Goal: Information Seeking & Learning: Learn about a topic

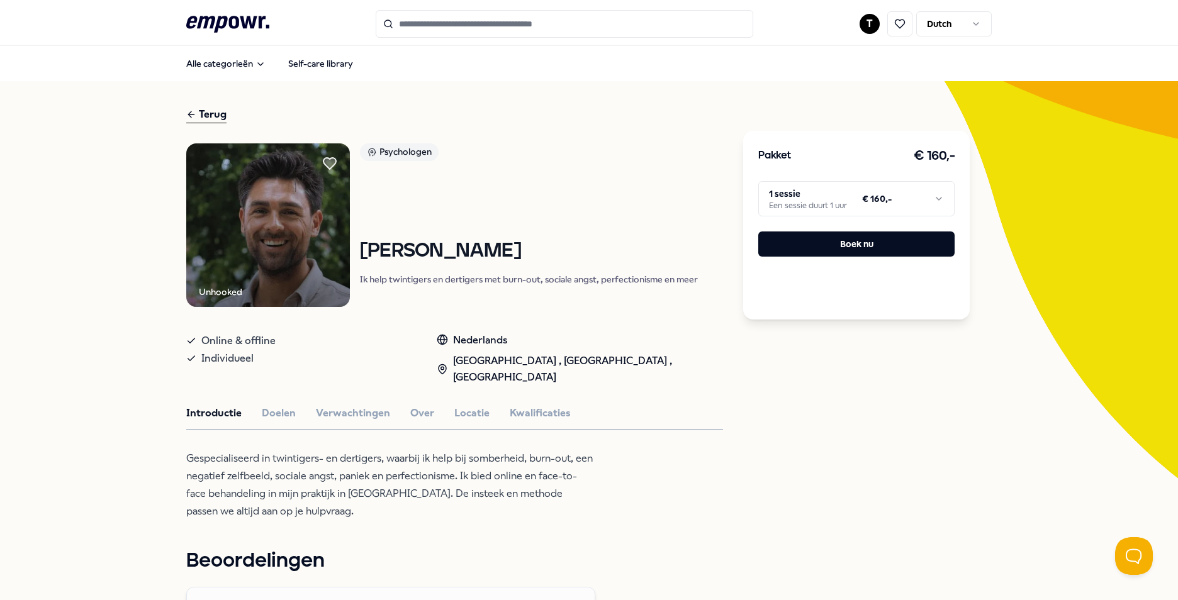
click at [574, 199] on html ".empowr-logo_svg__cls-1{fill:#03032f} T Dutch Alle categorieën Self-care librar…" at bounding box center [589, 300] width 1178 height 600
click at [574, 418] on html ".empowr-logo_svg__cls-1{fill:#03032f} T Dutch Alle categorieën Self-care librar…" at bounding box center [589, 300] width 1178 height 600
click at [574, 199] on html ".empowr-logo_svg__cls-1{fill:#03032f} T Dutch Alle categorieën Self-care librar…" at bounding box center [589, 300] width 1178 height 600
click at [574, 354] on html ".empowr-logo_svg__cls-1{fill:#03032f} T Dutch Alle categorieën Self-care librar…" at bounding box center [589, 300] width 1178 height 600
click at [291, 237] on img at bounding box center [268, 225] width 164 height 164
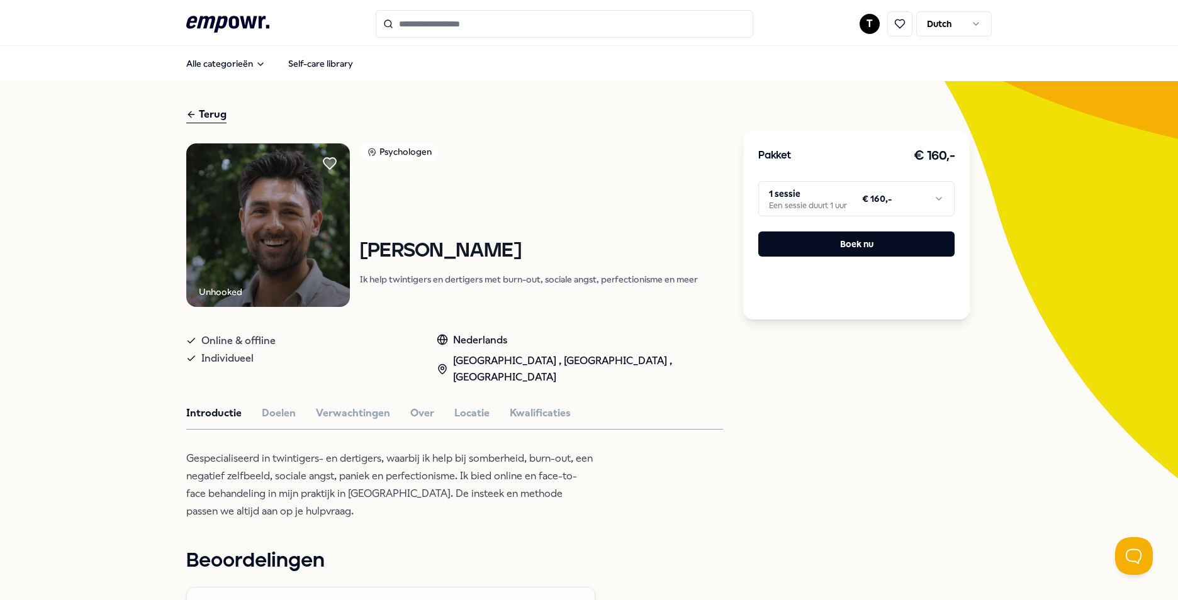
click at [385, 148] on div "Psychologen" at bounding box center [399, 152] width 79 height 18
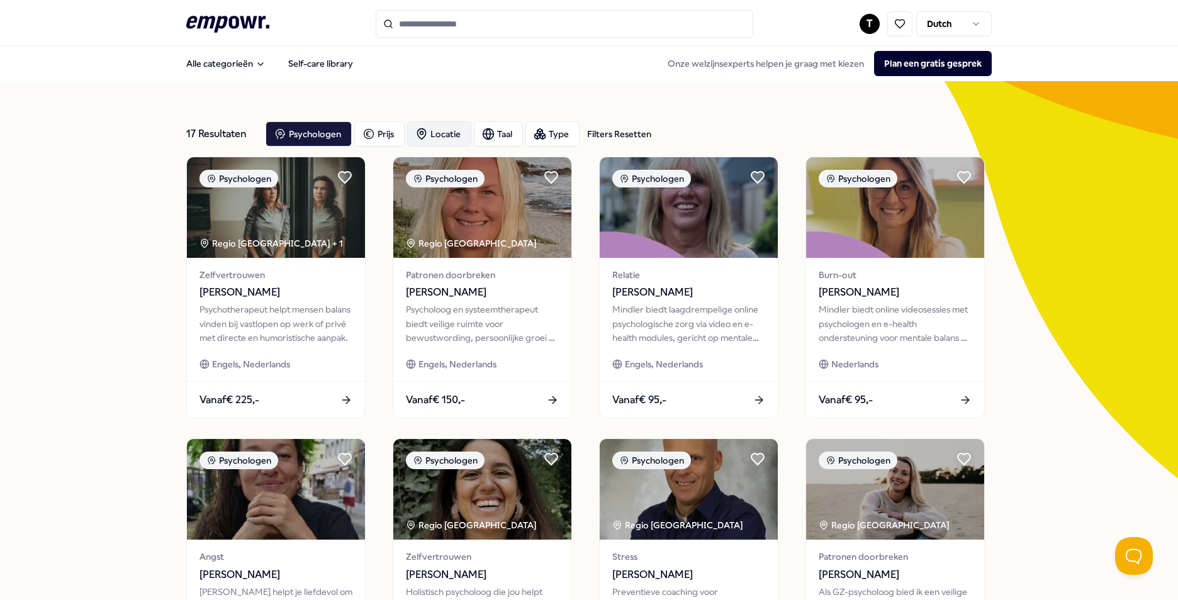
click at [444, 133] on div "Locatie" at bounding box center [439, 133] width 64 height 25
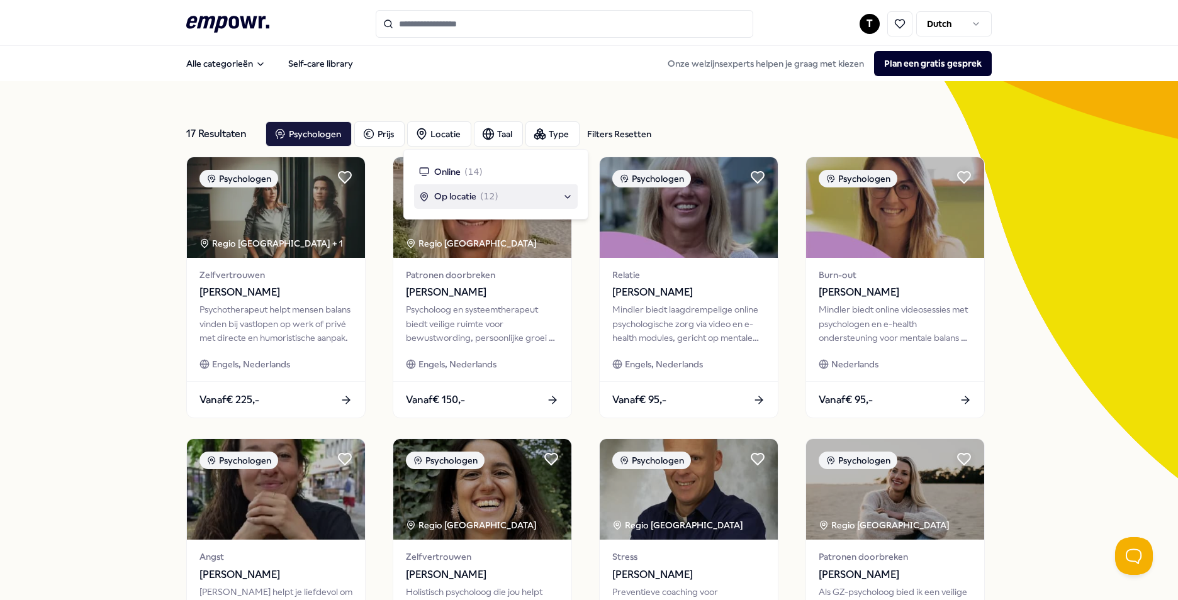
click at [456, 196] on span "Op locatie" at bounding box center [455, 196] width 42 height 14
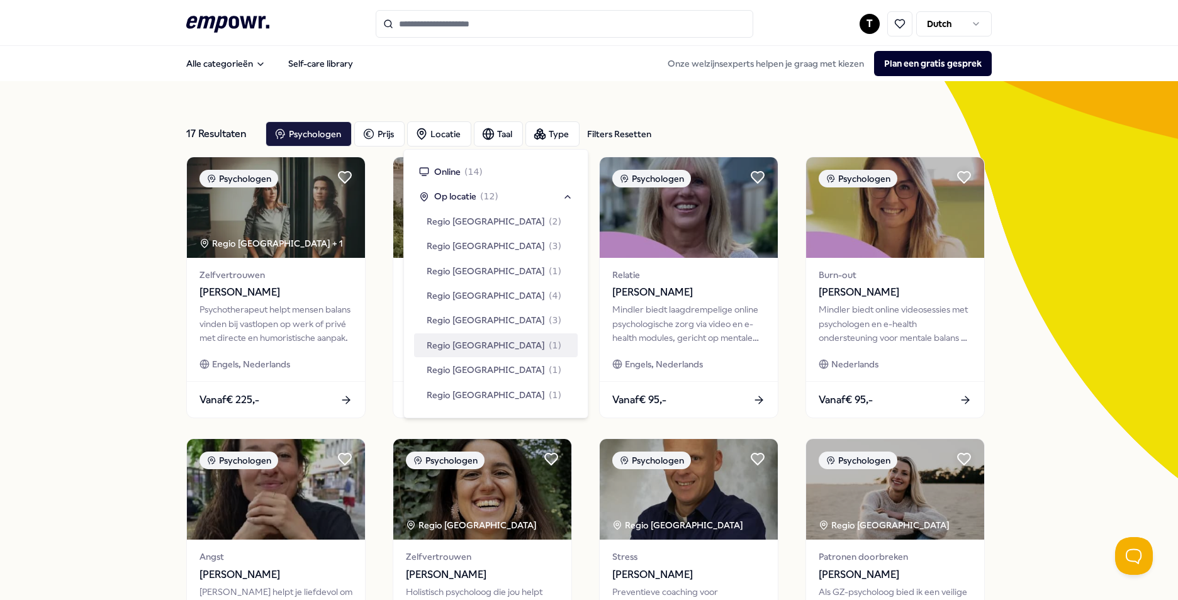
click at [471, 352] on span "Regio [GEOGRAPHIC_DATA]" at bounding box center [486, 345] width 118 height 14
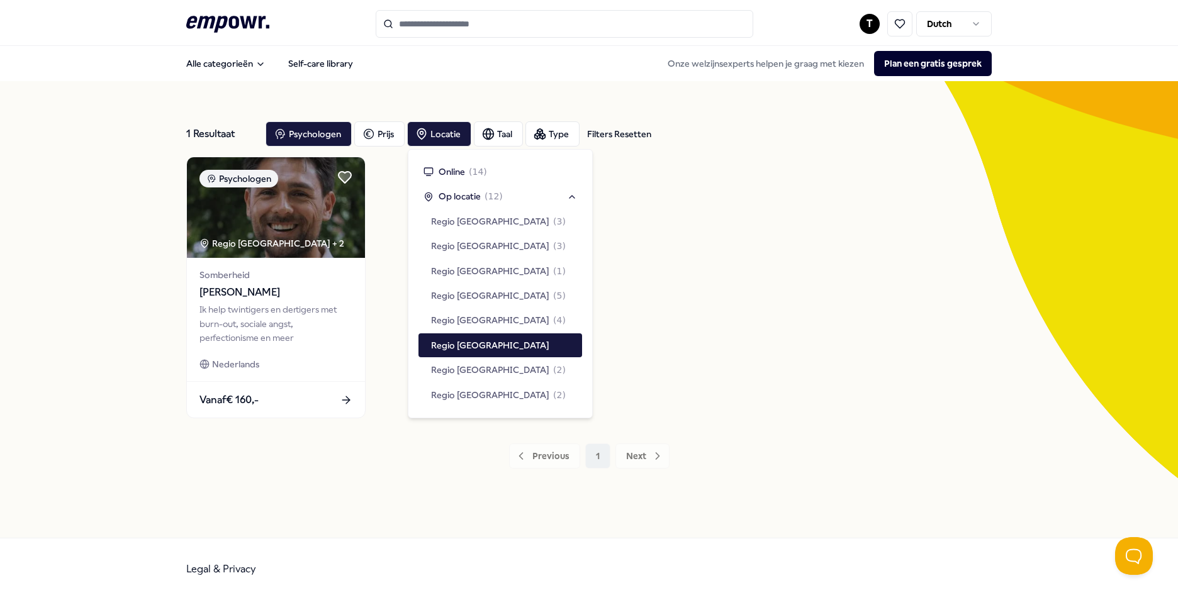
click at [86, 297] on div "1 Resultaat Filters Resetten Psychologen Prijs Locatie Taal Type Filters Resett…" at bounding box center [589, 309] width 1178 height 457
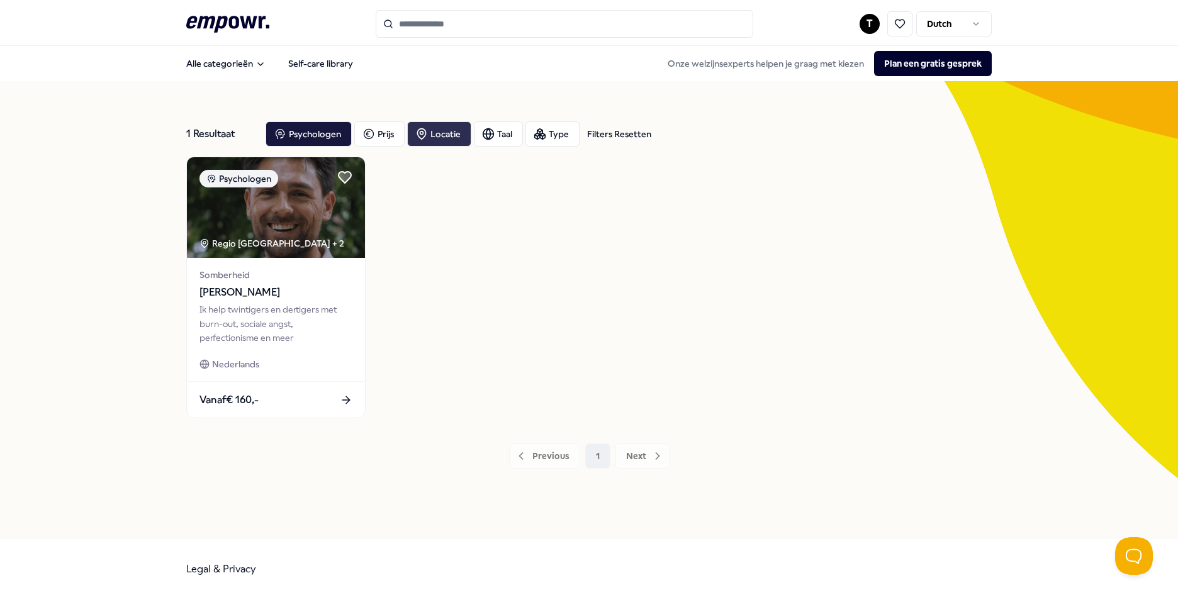
click at [445, 133] on div "Locatie" at bounding box center [439, 133] width 64 height 25
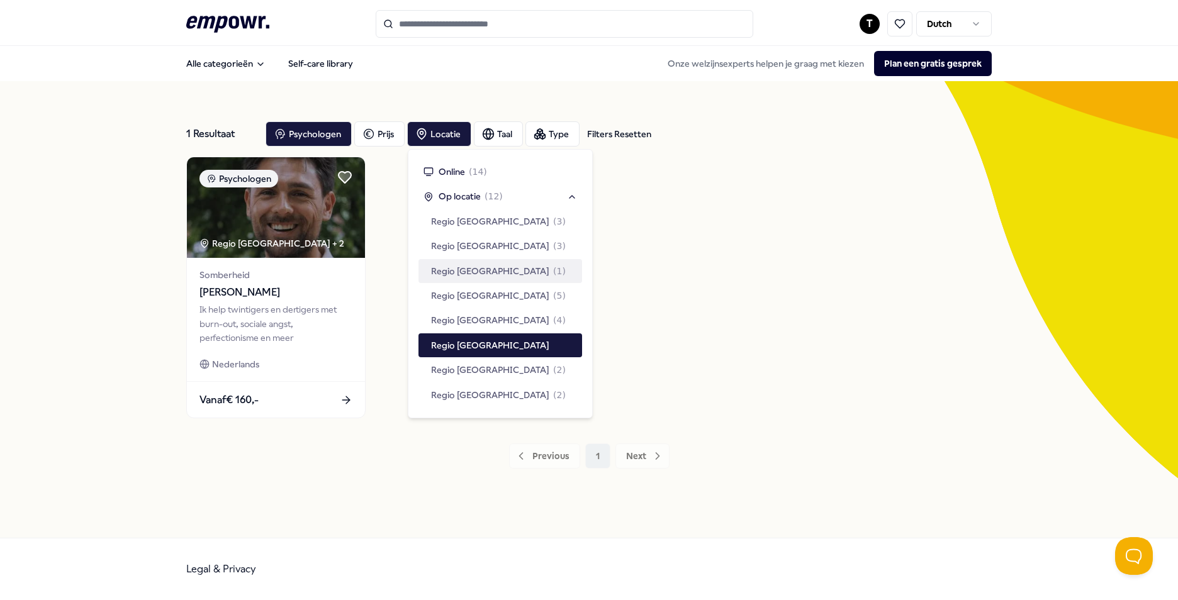
click at [467, 274] on span "Regio Utrecht" at bounding box center [490, 271] width 118 height 14
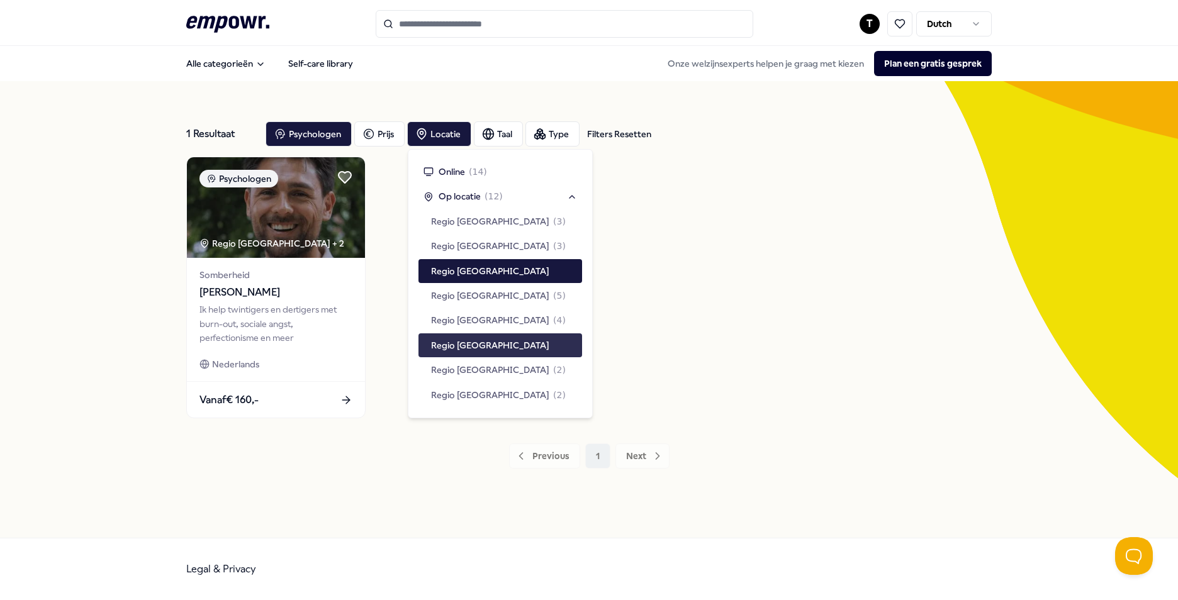
click at [489, 340] on span "Regio [GEOGRAPHIC_DATA]" at bounding box center [490, 345] width 118 height 14
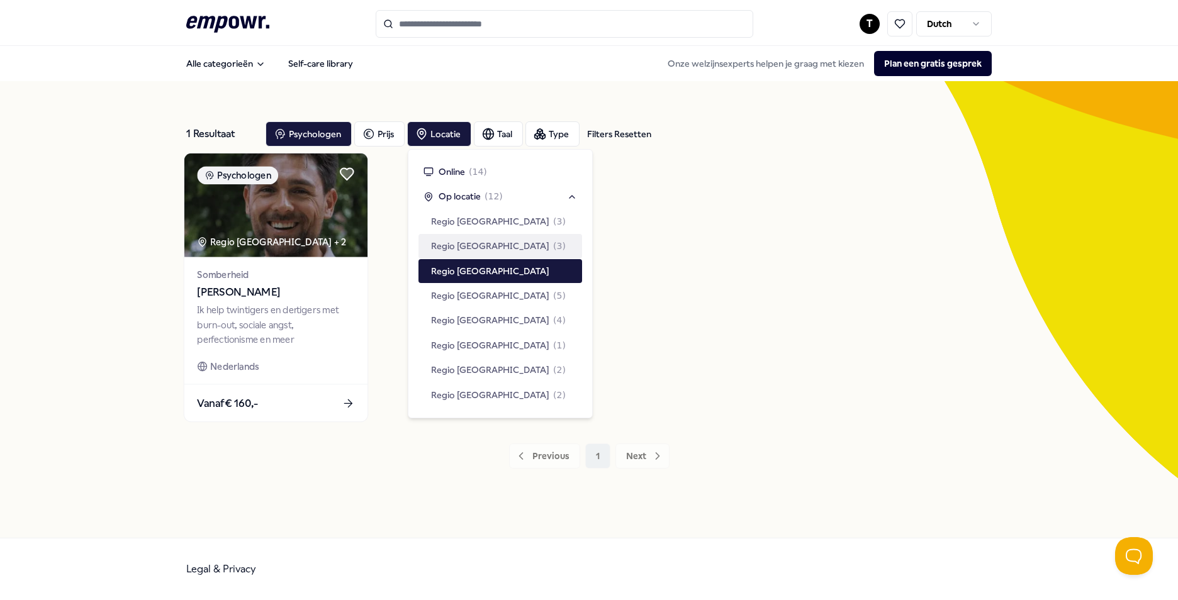
click at [245, 232] on img at bounding box center [275, 206] width 183 height 104
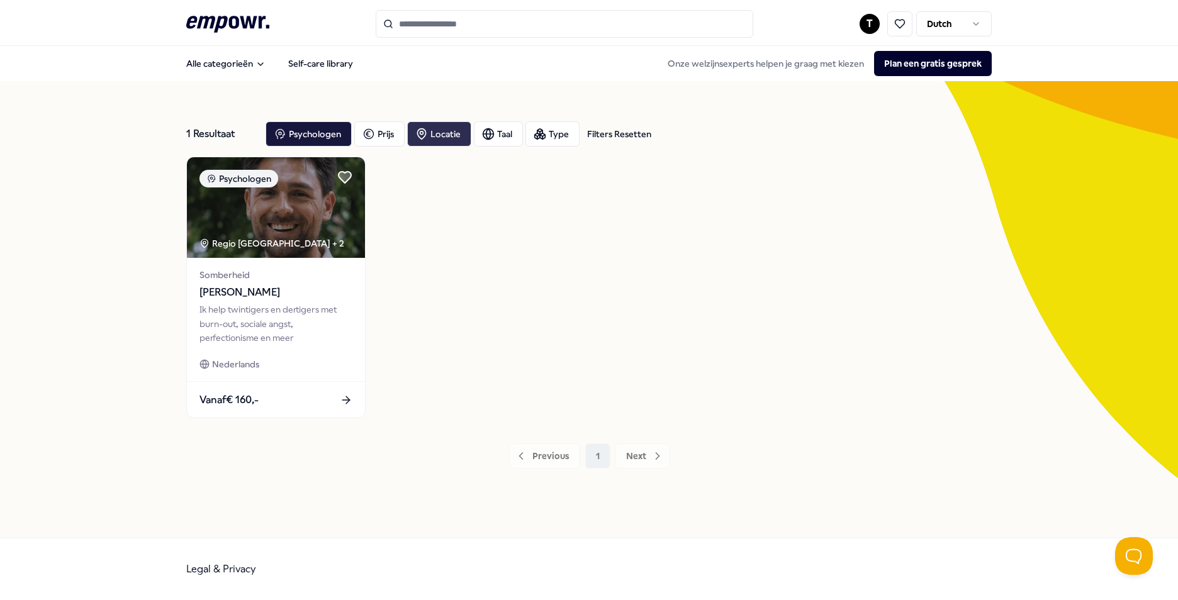
click at [439, 138] on div "Locatie" at bounding box center [439, 133] width 64 height 25
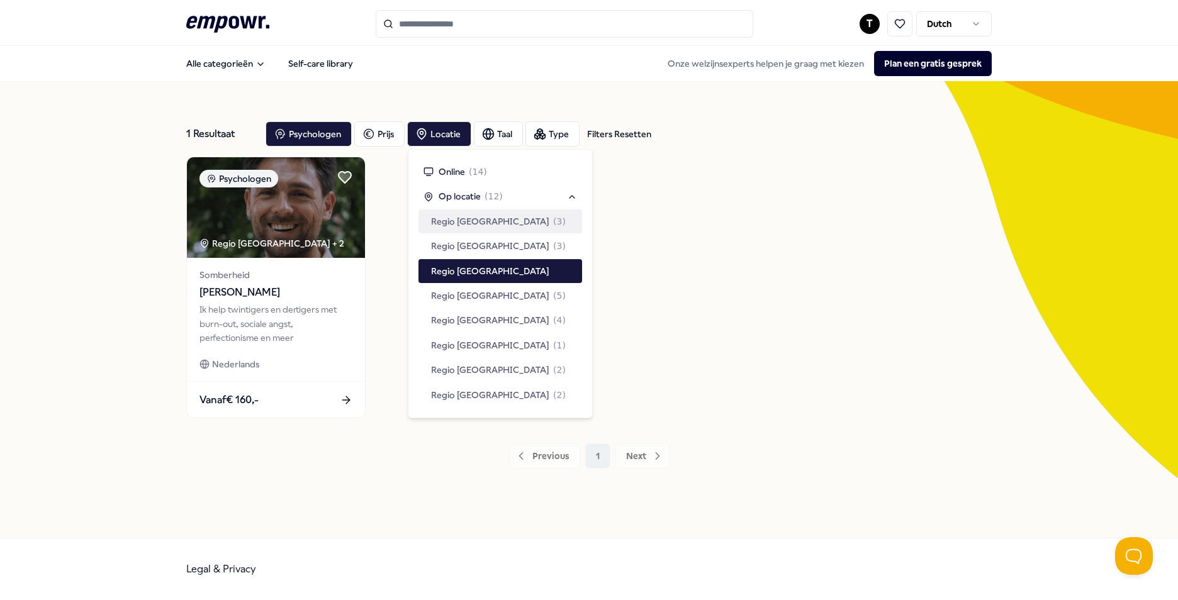
click at [488, 226] on span "Regio [GEOGRAPHIC_DATA]" at bounding box center [490, 222] width 118 height 14
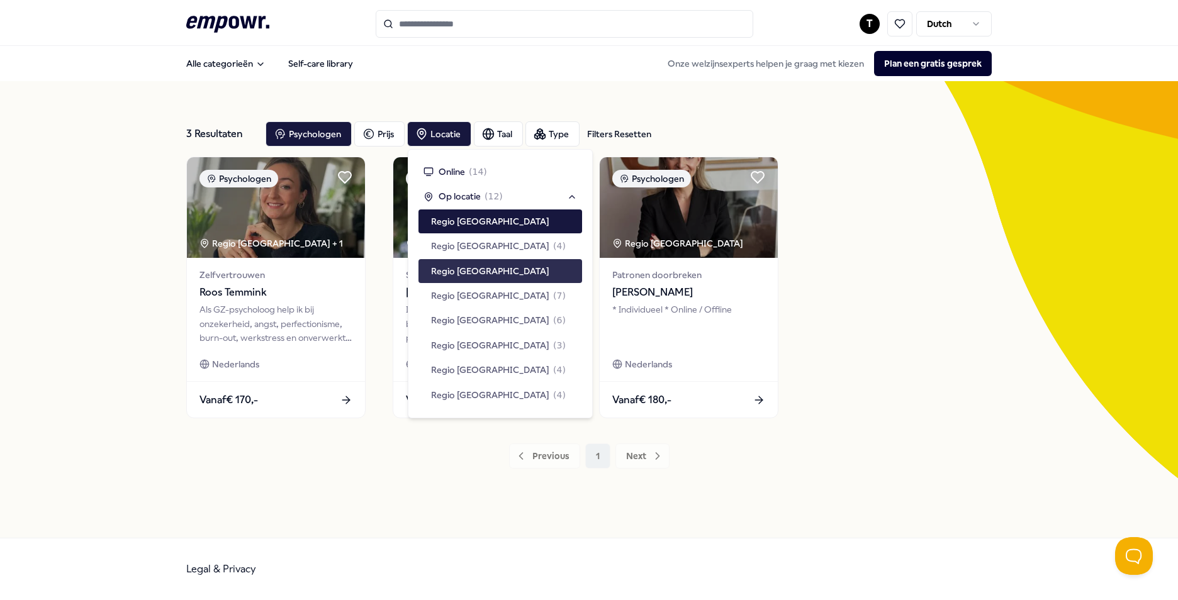
click at [486, 266] on span "Regio Utrecht" at bounding box center [490, 271] width 118 height 14
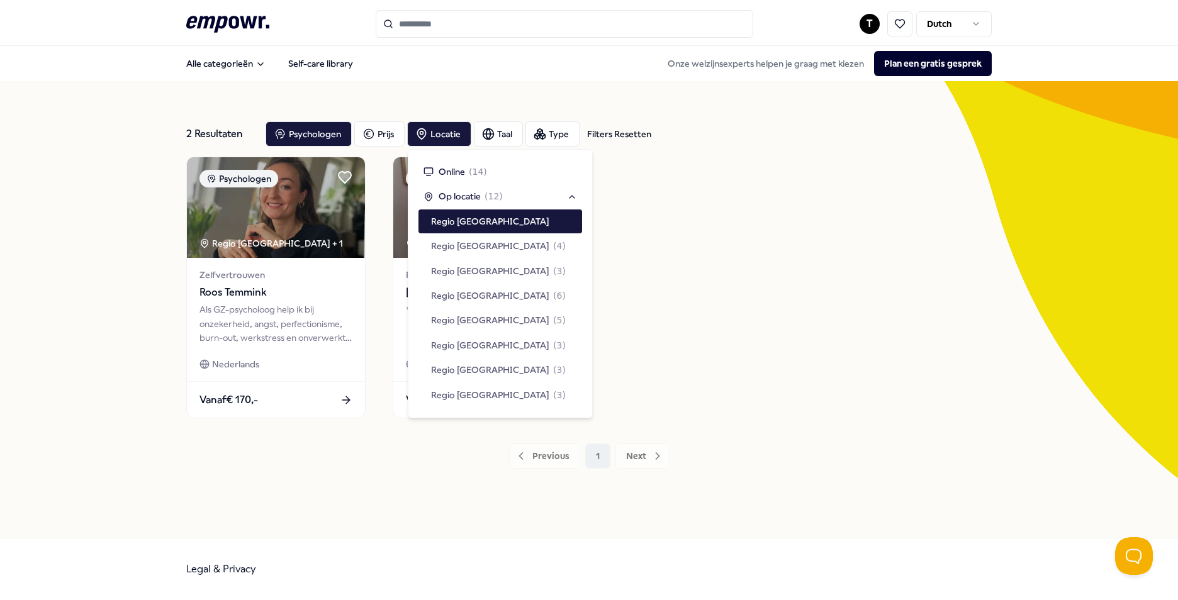
click at [574, 223] on div "Psychologen Regio Amsterdam + 1 Zelfvertrouwen Roos Temmink Als GZ-psycholoog h…" at bounding box center [588, 288] width 805 height 262
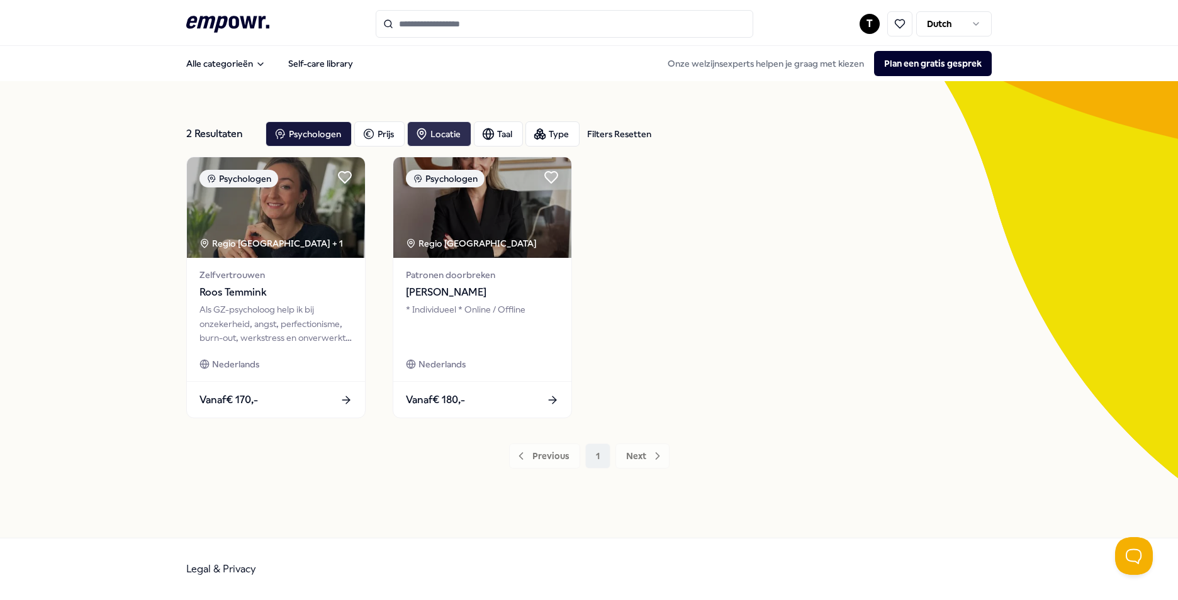
click at [438, 131] on div "Locatie" at bounding box center [439, 133] width 64 height 25
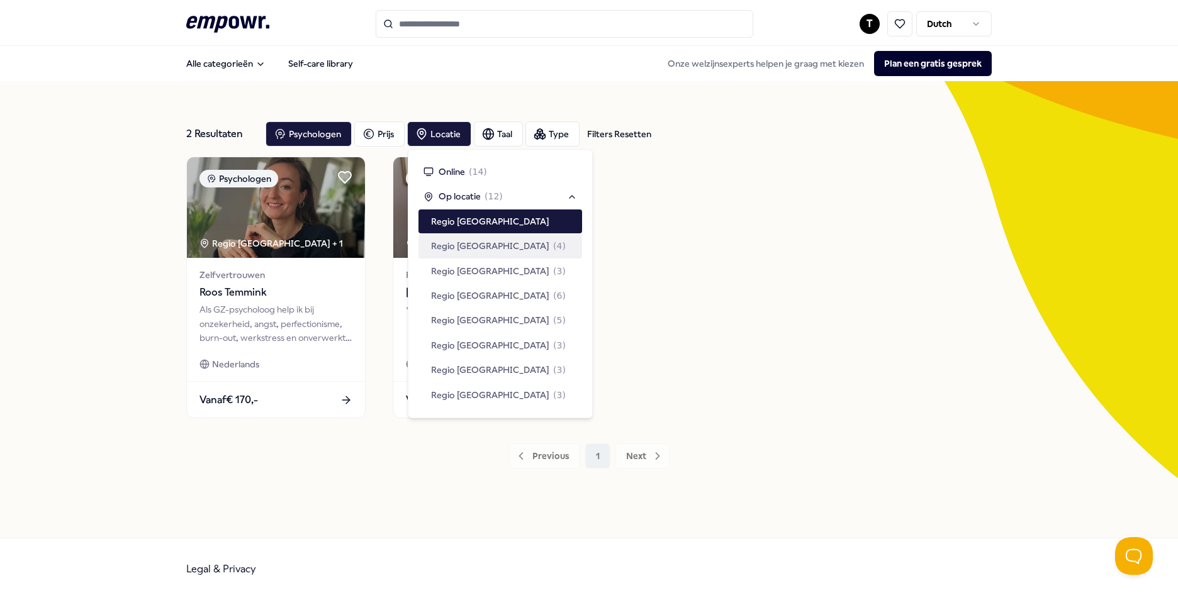
click at [491, 249] on div "Regio West NL ( 4 )" at bounding box center [498, 246] width 135 height 14
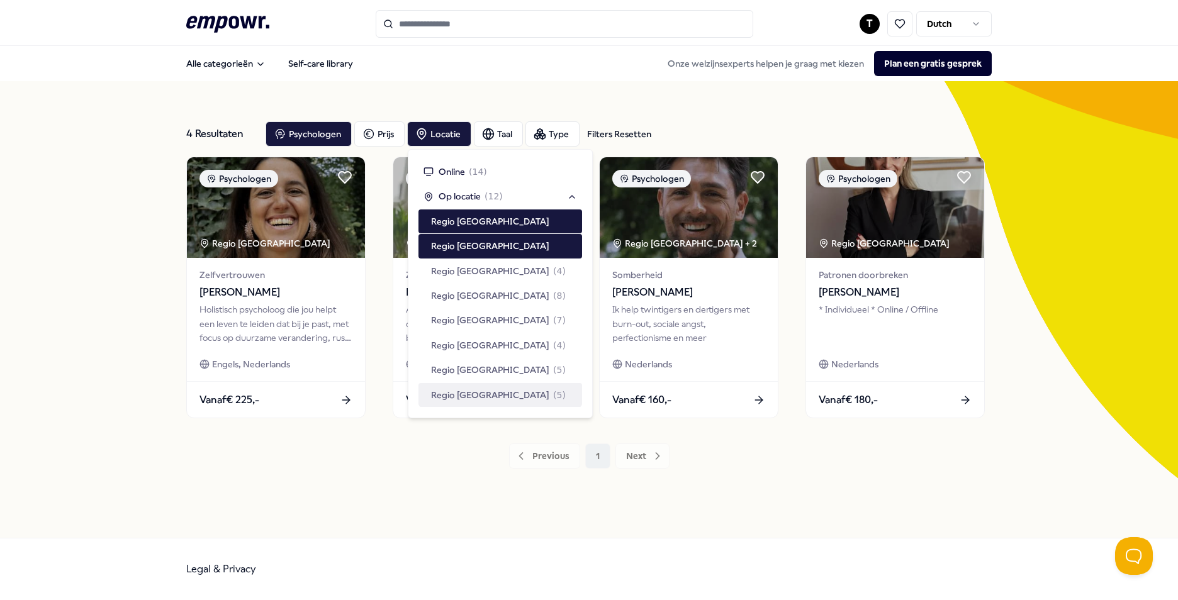
click at [434, 473] on div "4 Resultaten Filters Resetten Psychologen Prijs Locatie Taal Type Filters Reset…" at bounding box center [588, 309] width 805 height 396
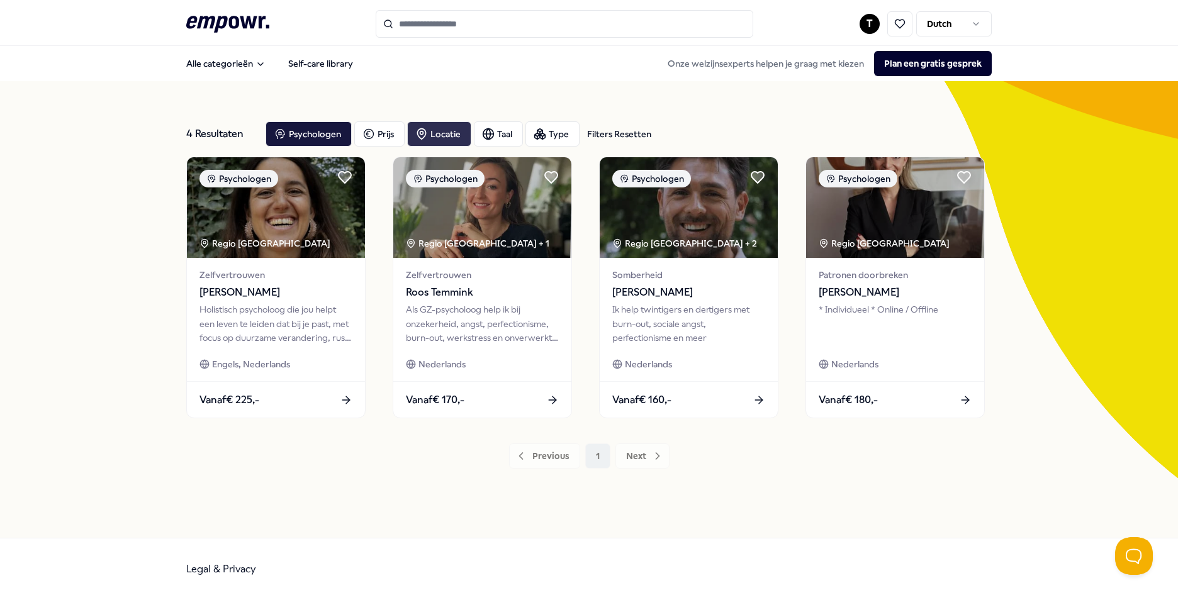
click at [441, 134] on div "Locatie" at bounding box center [439, 133] width 64 height 25
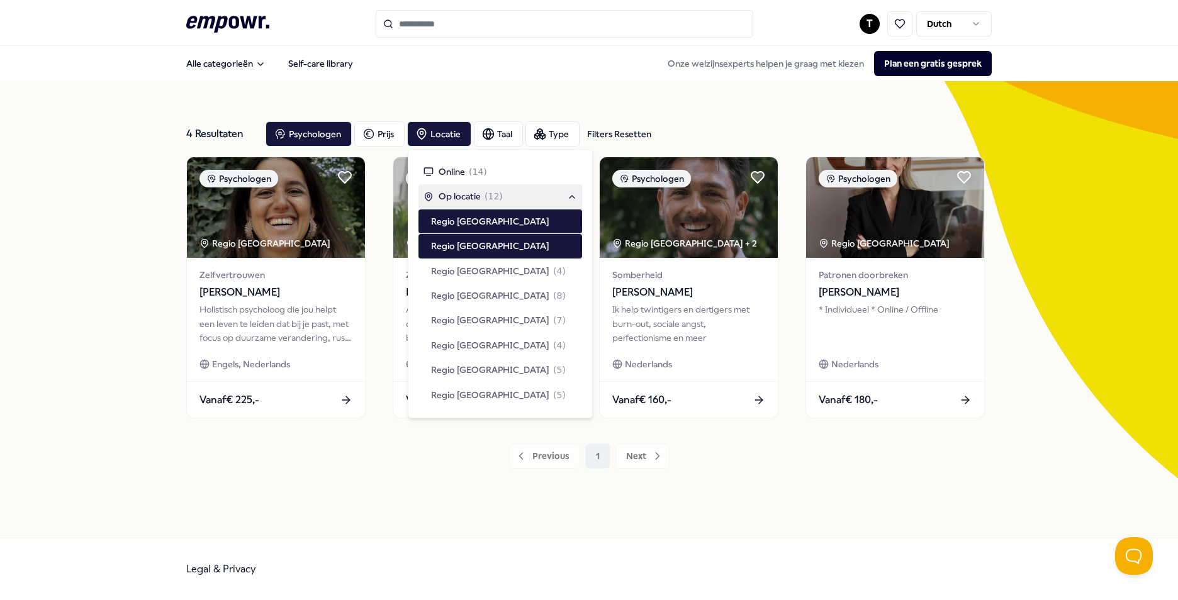
click at [456, 194] on span "Op locatie" at bounding box center [460, 196] width 42 height 14
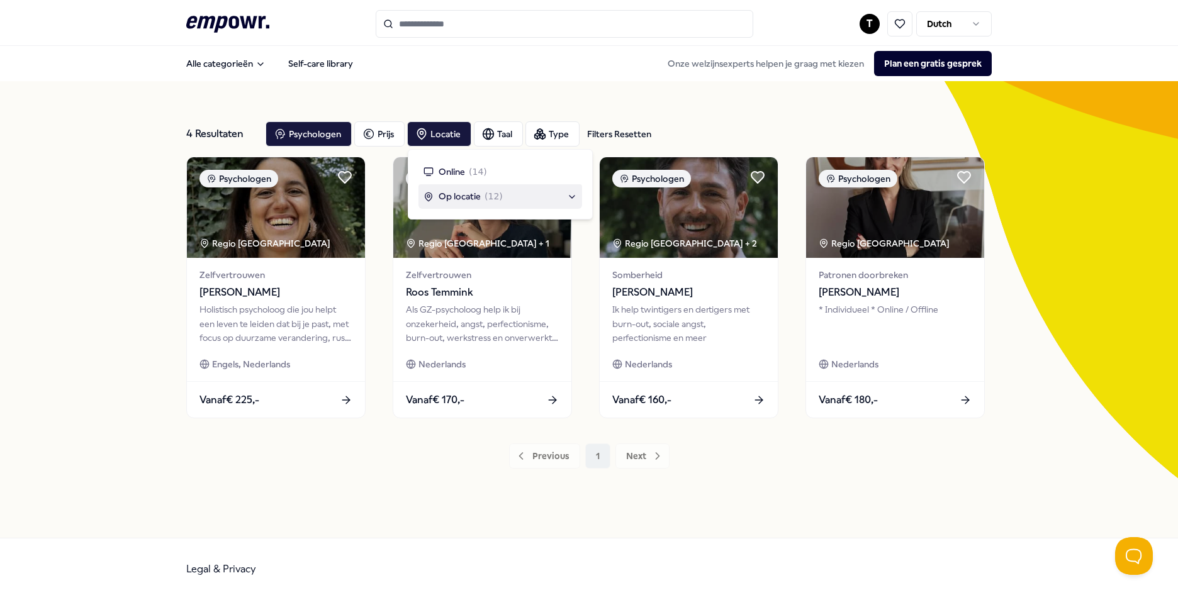
click at [472, 201] on span "Op locatie" at bounding box center [460, 196] width 42 height 14
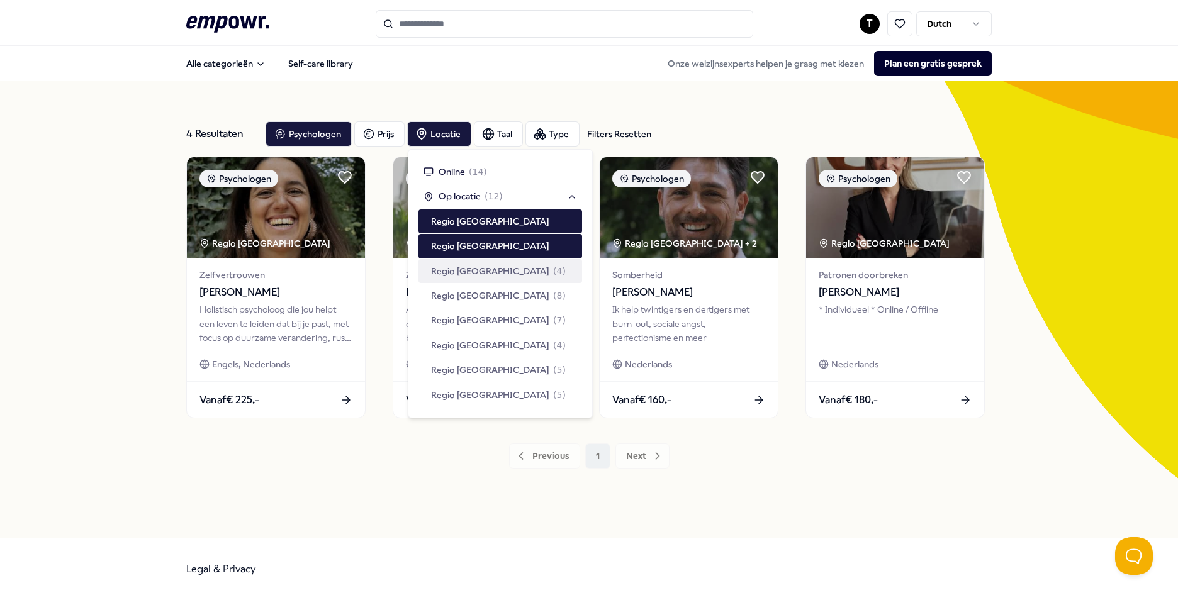
click at [475, 271] on span "Regio Utrecht" at bounding box center [490, 271] width 118 height 14
click at [474, 293] on span "Regio [GEOGRAPHIC_DATA]" at bounding box center [490, 296] width 118 height 14
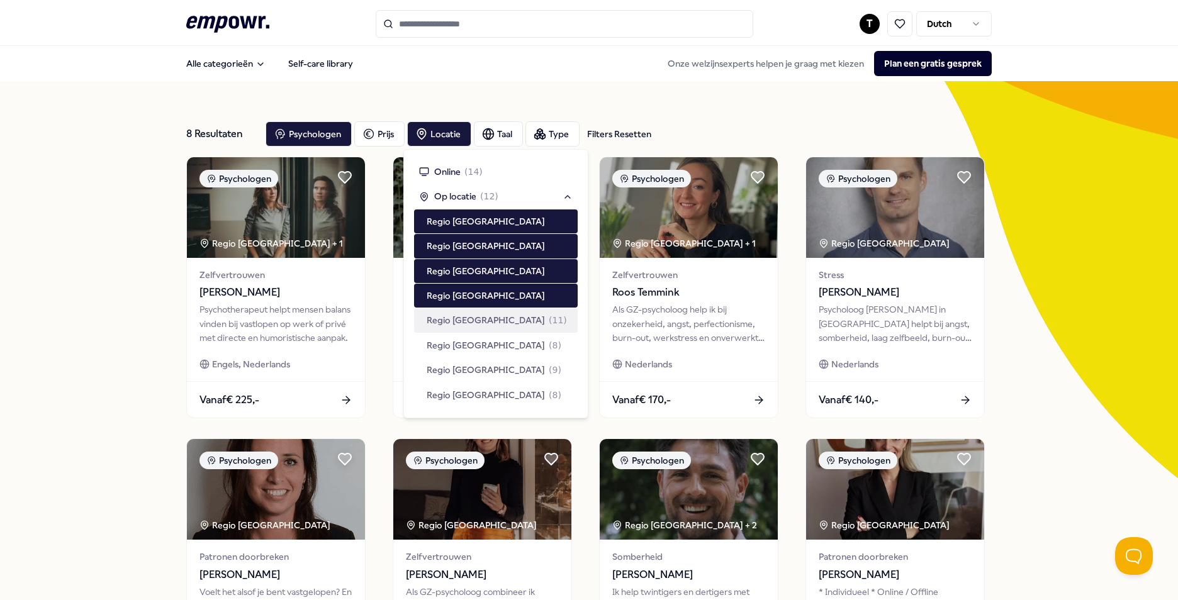
click at [470, 325] on span "Regio [GEOGRAPHIC_DATA]" at bounding box center [486, 320] width 118 height 14
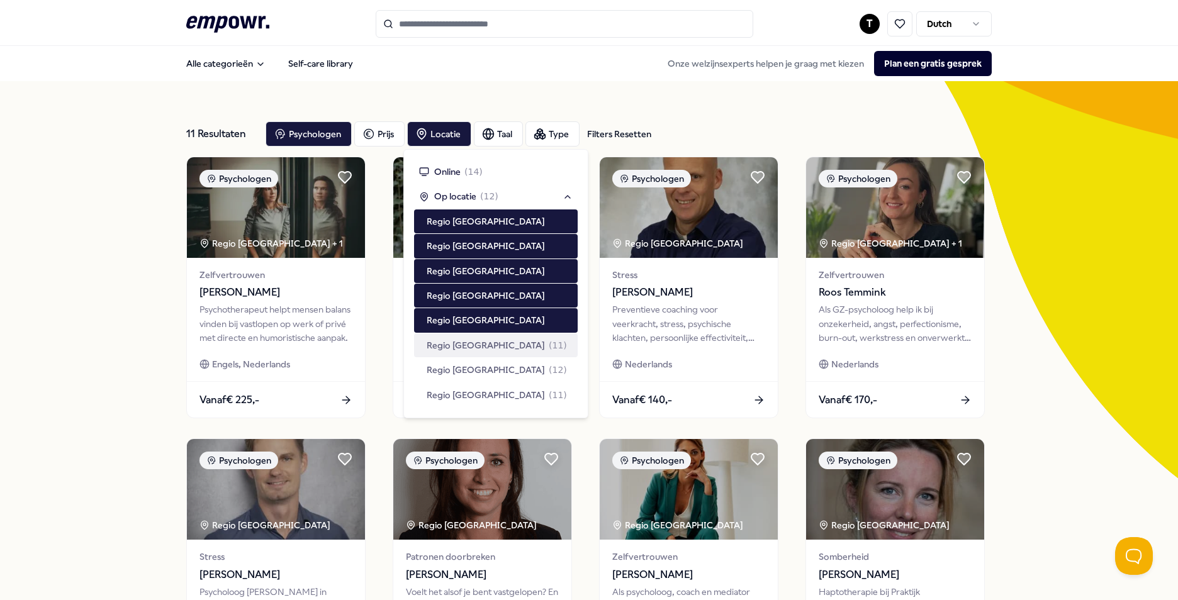
click at [467, 346] on span "Regio [GEOGRAPHIC_DATA]" at bounding box center [486, 345] width 118 height 14
drag, startPoint x: 461, startPoint y: 364, endPoint x: 460, endPoint y: 381, distance: 16.4
click at [461, 366] on span "Regio [GEOGRAPHIC_DATA]" at bounding box center [486, 370] width 118 height 14
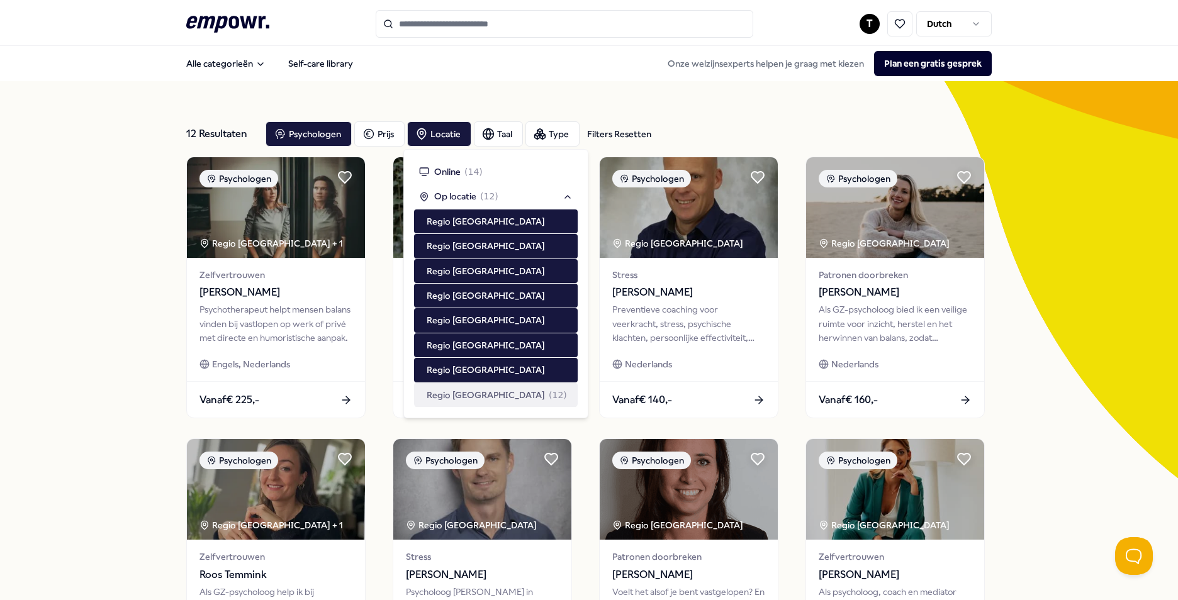
click at [461, 397] on span "Regio Den Haag" at bounding box center [486, 395] width 118 height 14
click at [102, 369] on div "12 Resultaten Filters Resetten Psychologen Prijs Locatie Taal Type Filters Rese…" at bounding box center [589, 572] width 1178 height 982
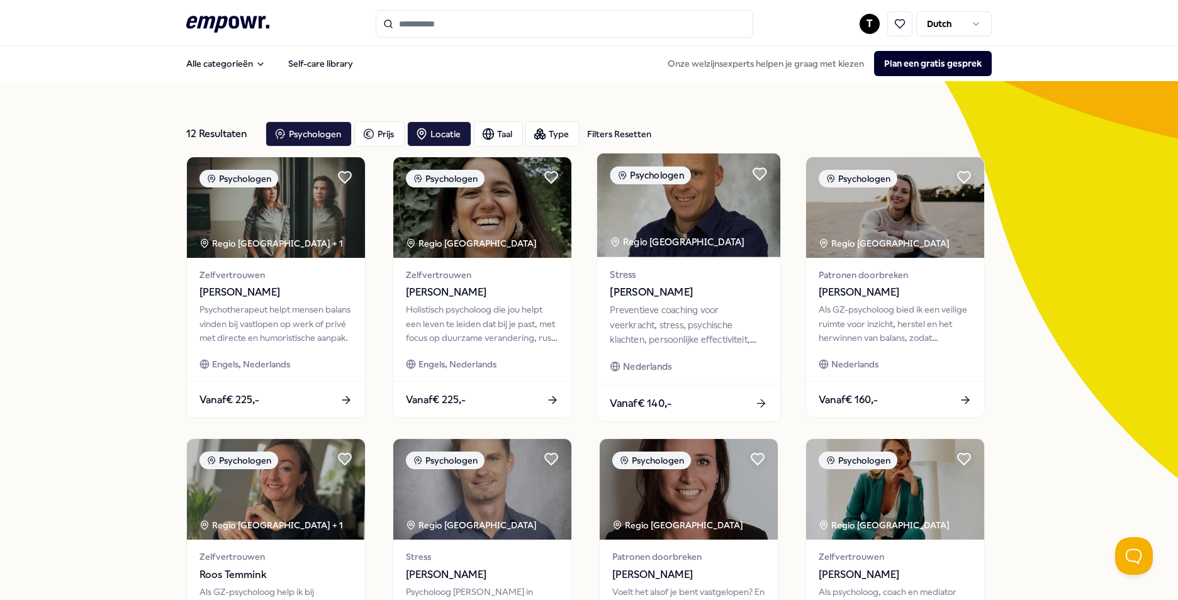
click at [574, 298] on span "[PERSON_NAME]" at bounding box center [688, 292] width 157 height 16
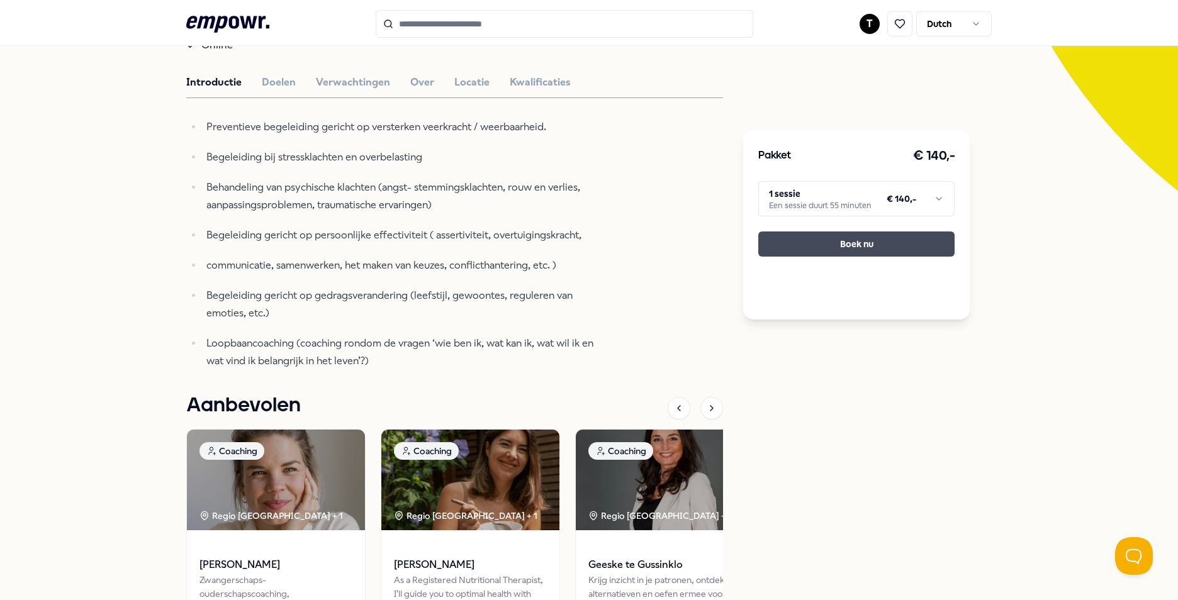
scroll to position [227, 0]
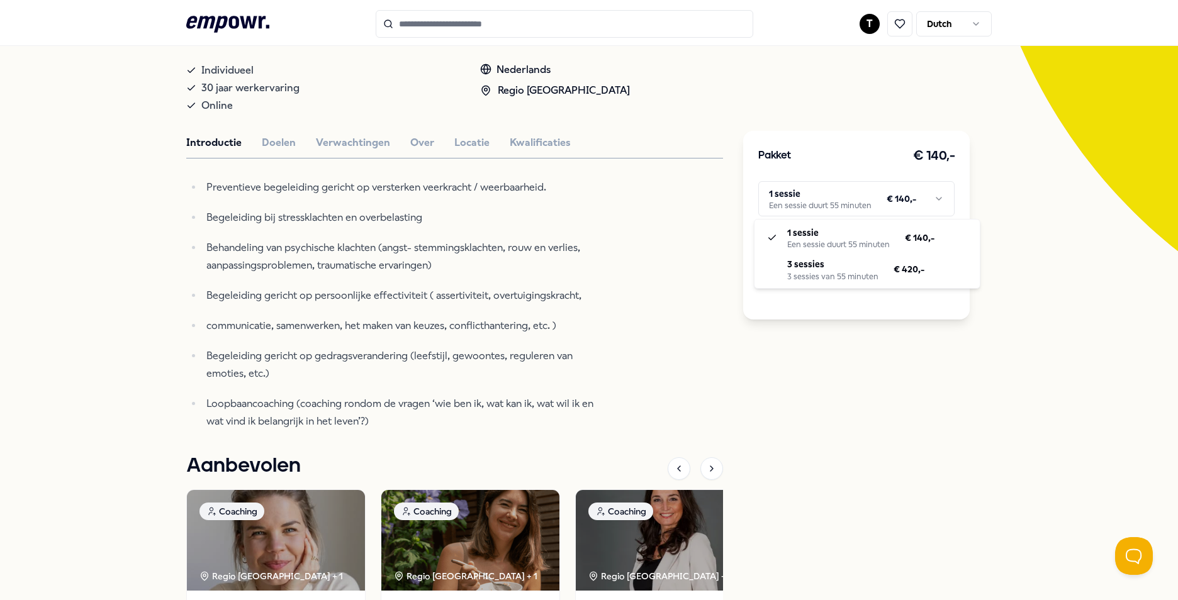
click at [574, 199] on html ".empowr-logo_svg__cls-1{fill:#03032f} T Dutch Alle categorieën Self-care librar…" at bounding box center [589, 300] width 1178 height 600
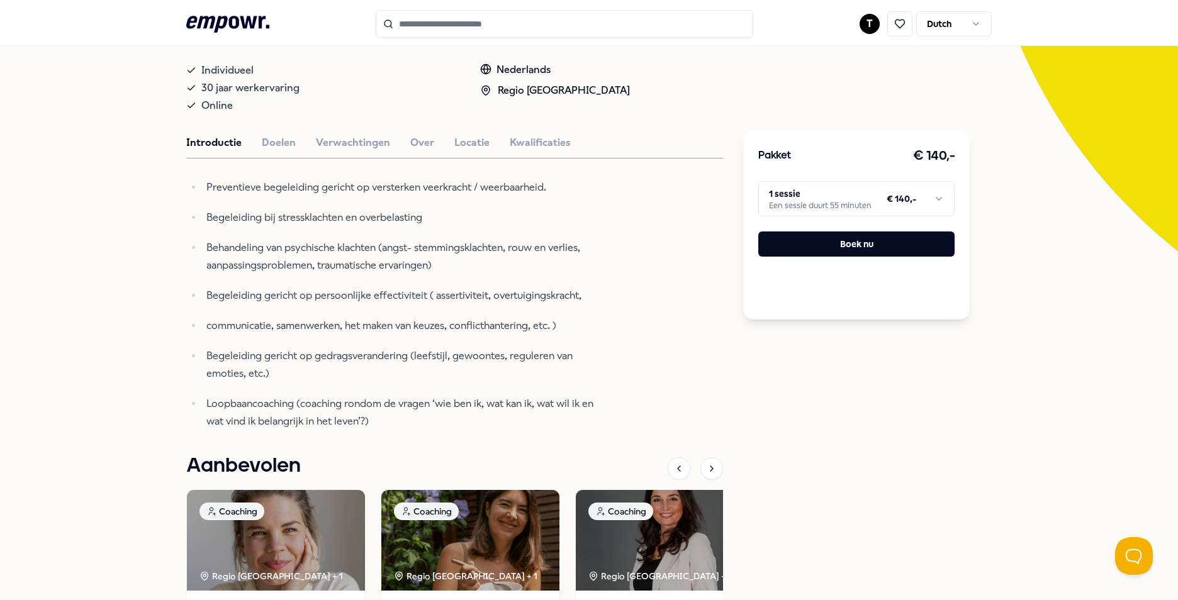
drag, startPoint x: 683, startPoint y: 260, endPoint x: 573, endPoint y: 233, distance: 113.4
click at [574, 260] on html ".empowr-logo_svg__cls-1{fill:#03032f} T Dutch Alle categorieën Self-care librar…" at bounding box center [589, 300] width 1178 height 600
click at [280, 140] on button "Doelen" at bounding box center [279, 143] width 34 height 16
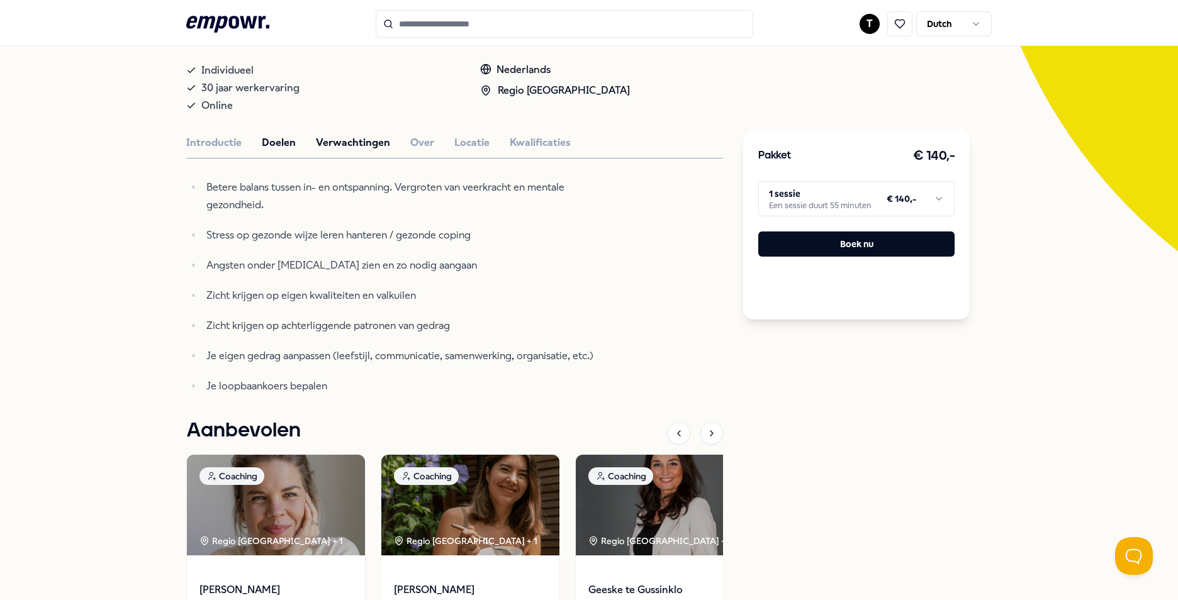
click at [355, 146] on button "Verwachtingen" at bounding box center [353, 143] width 74 height 16
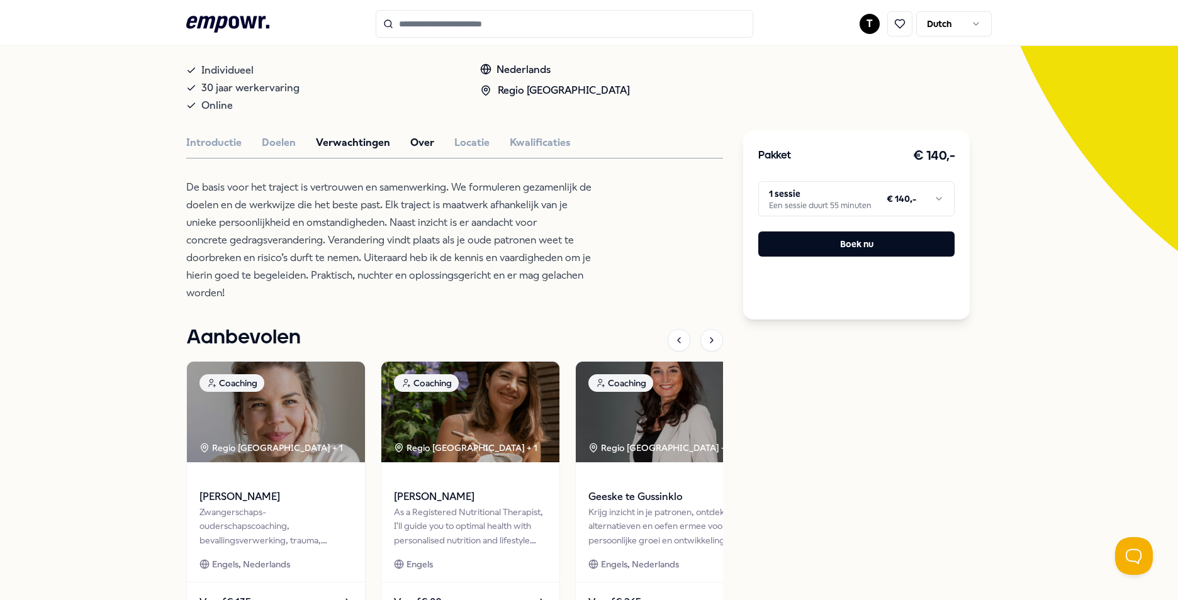
click at [421, 139] on button "Over" at bounding box center [422, 143] width 24 height 16
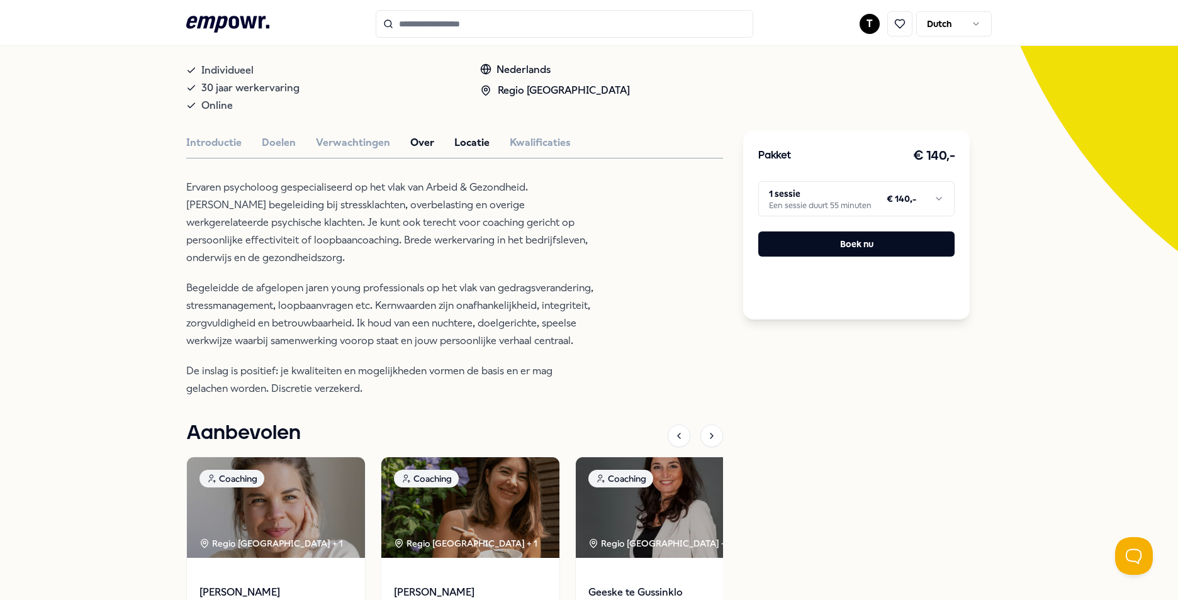
click at [456, 148] on button "Locatie" at bounding box center [471, 143] width 35 height 16
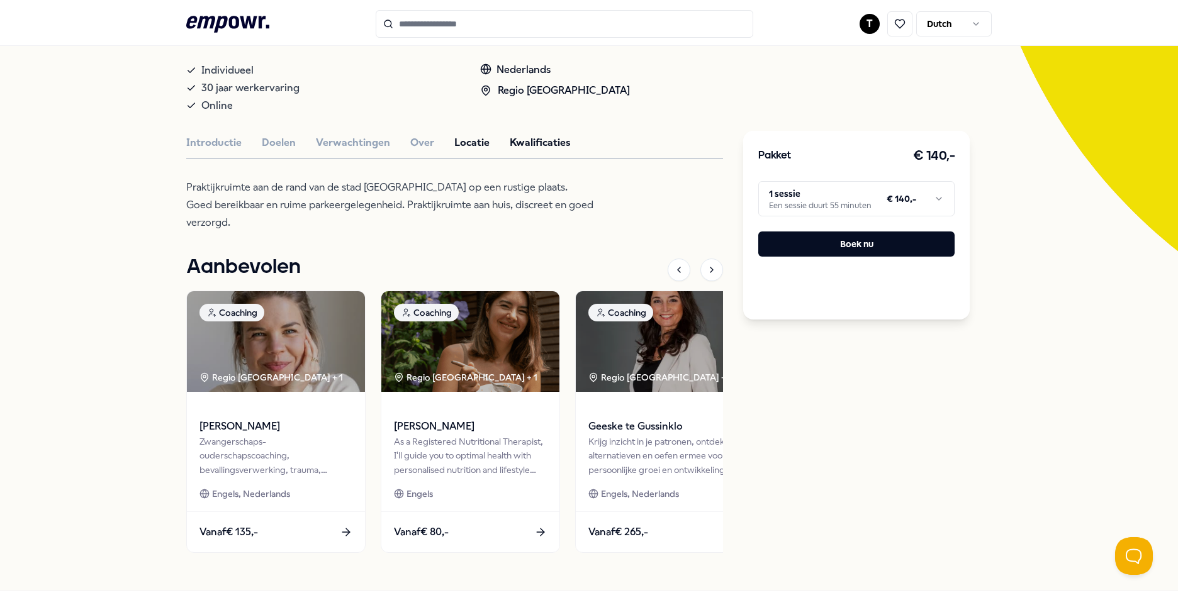
click at [525, 143] on button "Kwalificaties" at bounding box center [540, 143] width 61 height 16
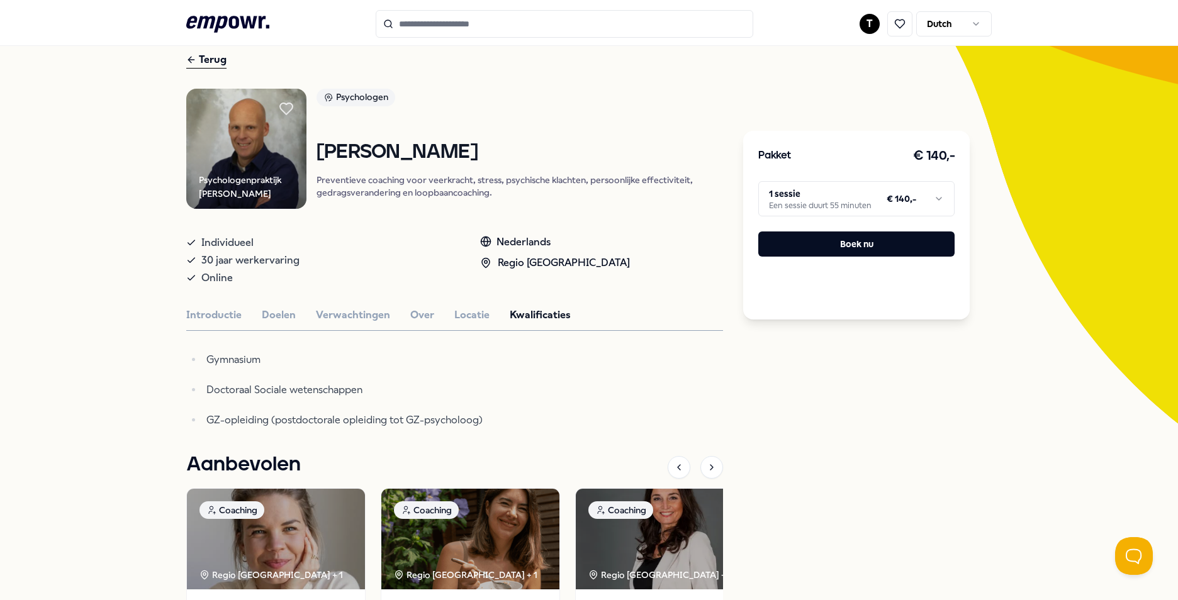
scroll to position [38, 0]
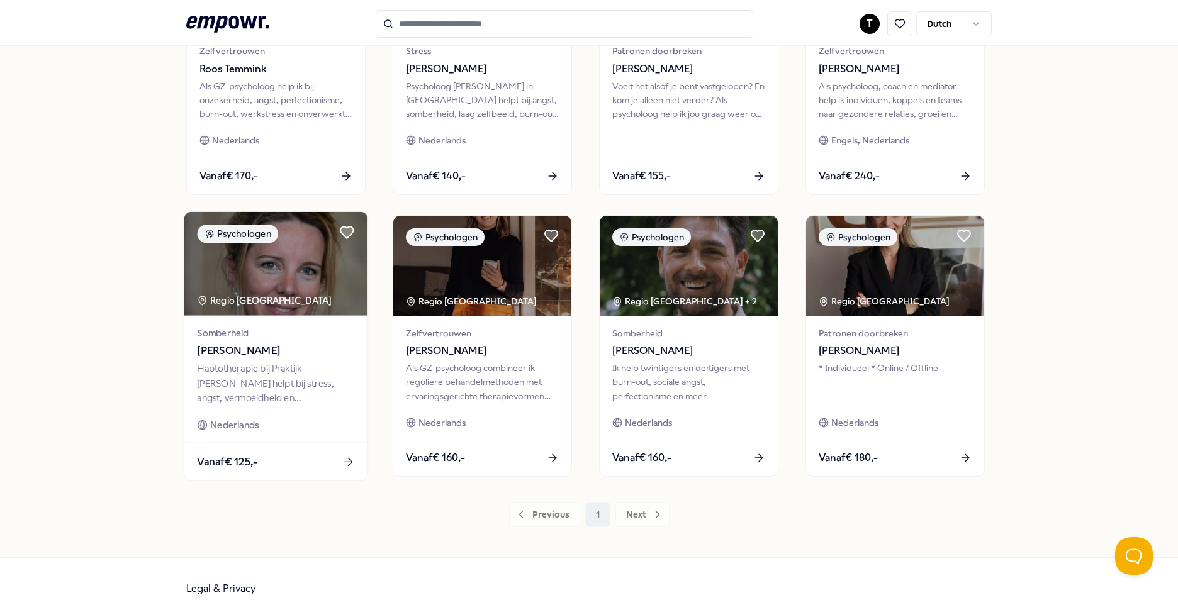
scroll to position [525, 0]
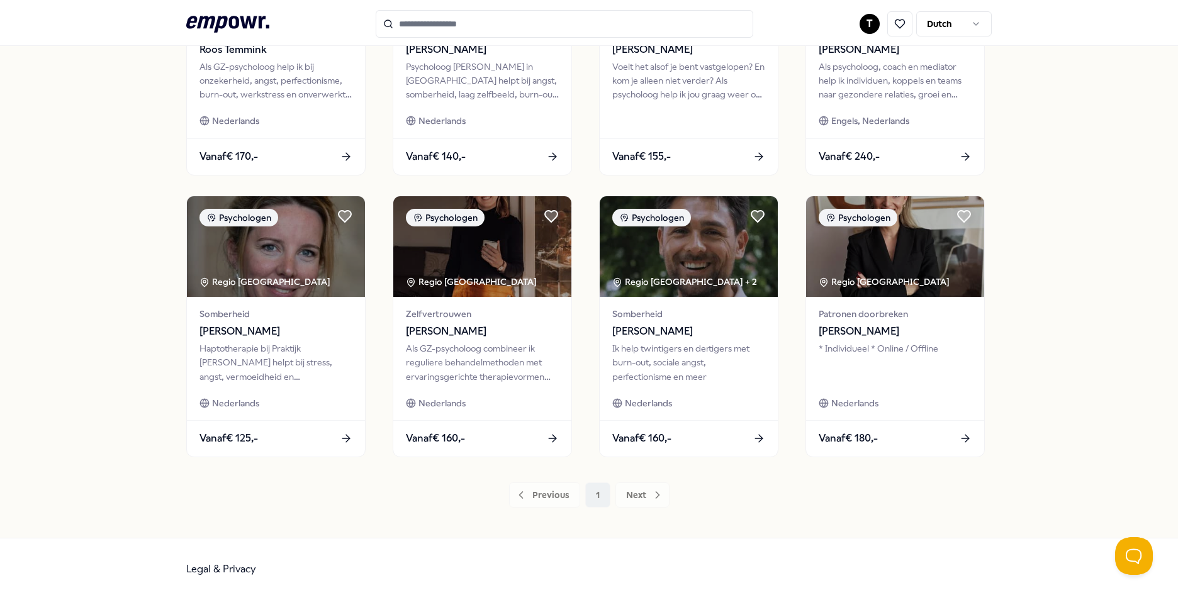
click at [574, 496] on div "Previous 1 Next" at bounding box center [588, 495] width 805 height 25
click at [574, 493] on div "Previous 1 Next" at bounding box center [588, 495] width 805 height 25
click at [574, 495] on div "Previous 1 Next" at bounding box center [588, 495] width 805 height 25
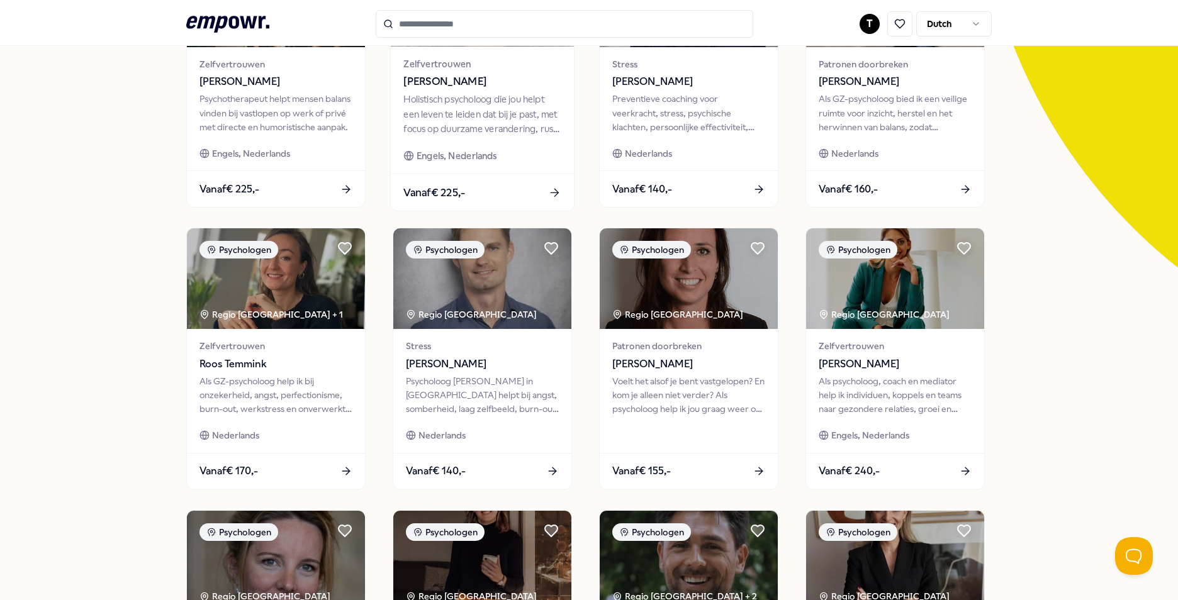
scroll to position [0, 0]
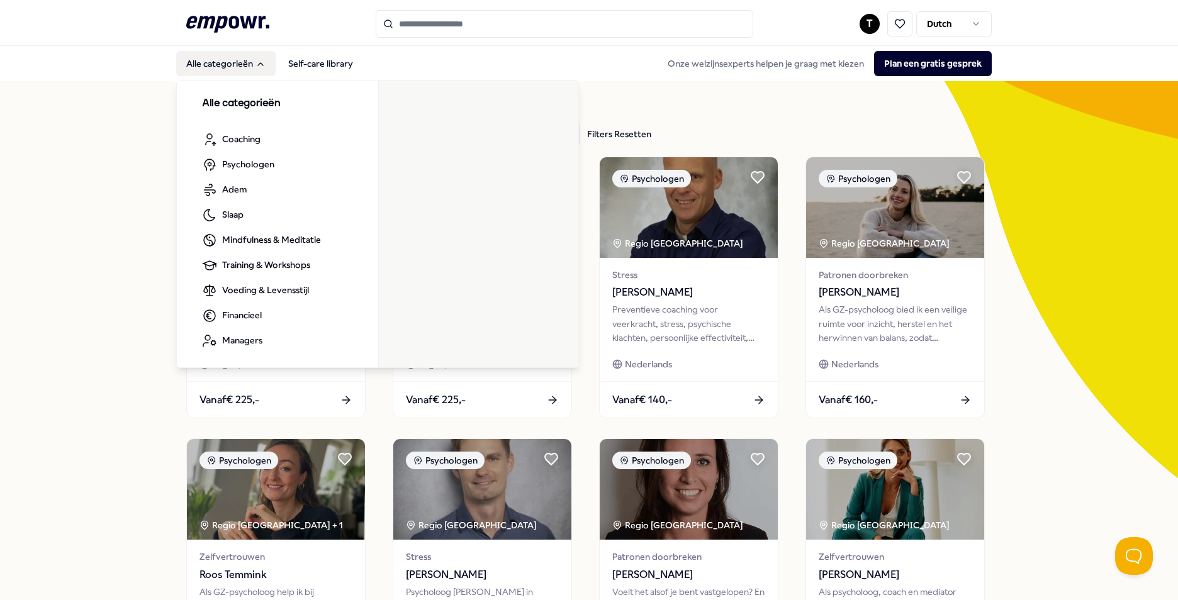
click at [230, 62] on button "Alle categorieën" at bounding box center [225, 63] width 99 height 25
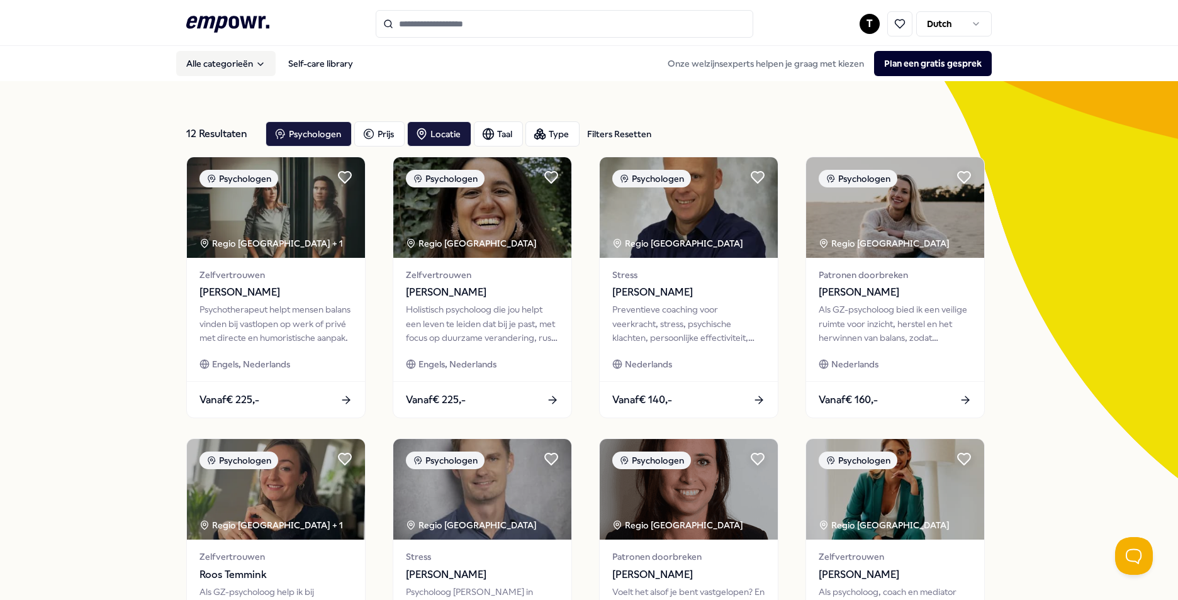
click at [233, 64] on button "Alle categorieën" at bounding box center [225, 63] width 99 height 25
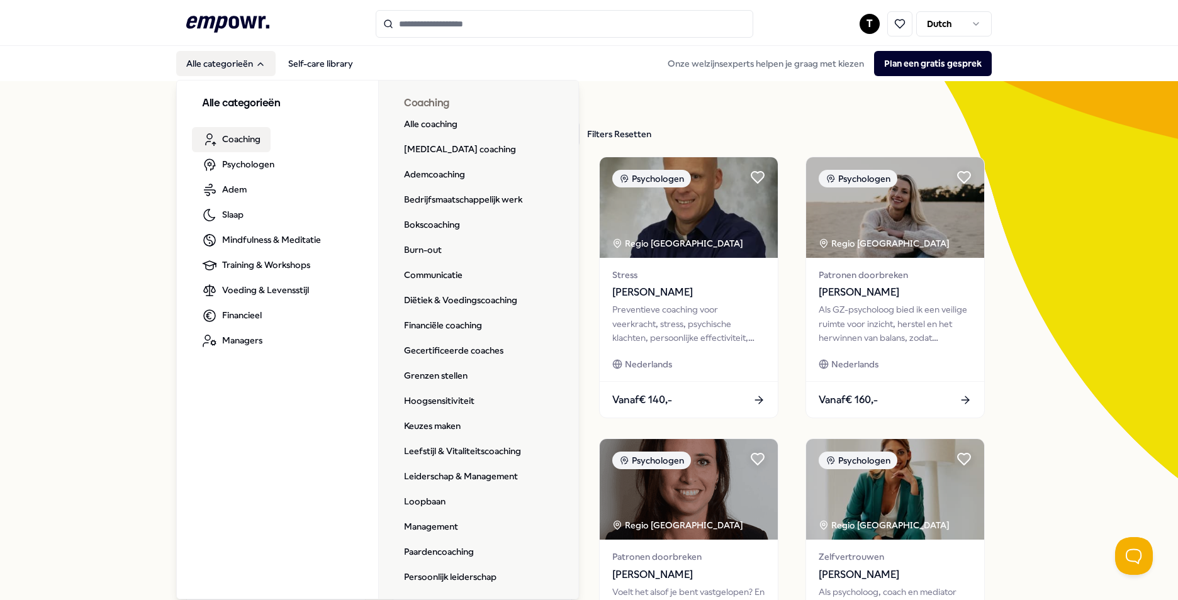
click at [243, 140] on span "Coaching" at bounding box center [241, 139] width 38 height 14
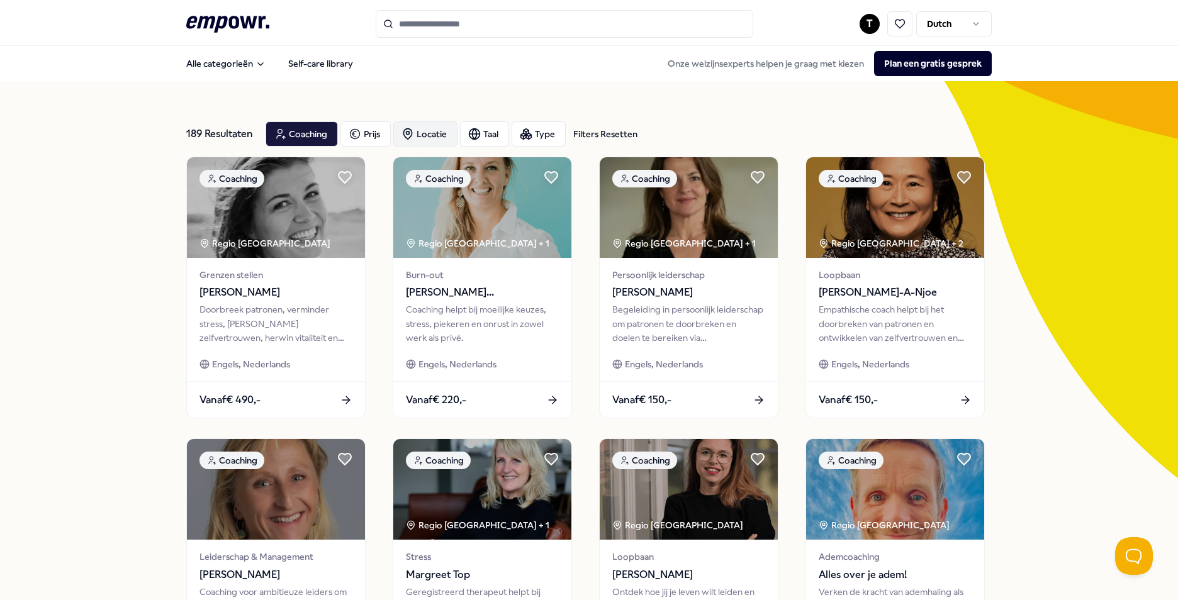
click at [419, 137] on div "Locatie" at bounding box center [425, 133] width 64 height 25
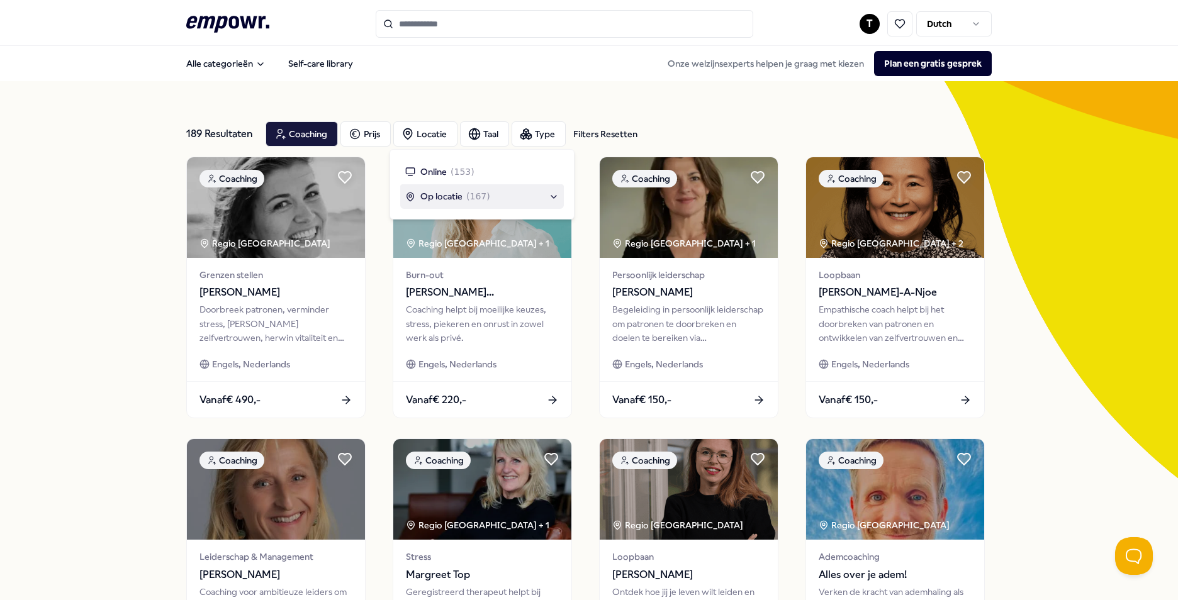
click at [441, 193] on span "Op locatie" at bounding box center [441, 196] width 42 height 14
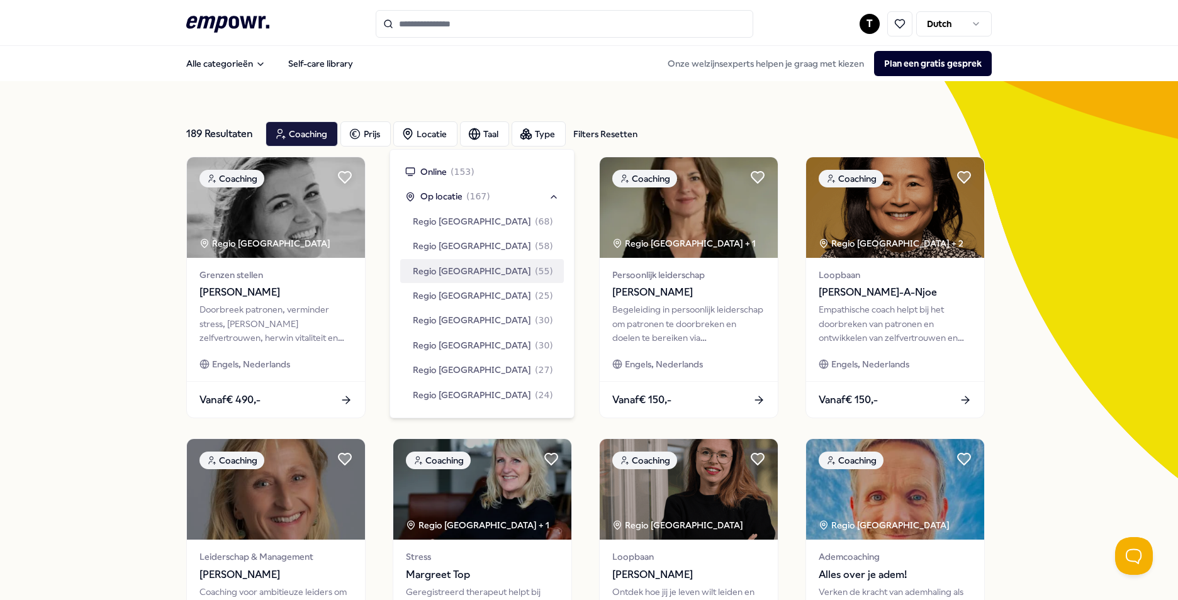
click at [463, 274] on span "Regio Utrecht" at bounding box center [472, 271] width 118 height 14
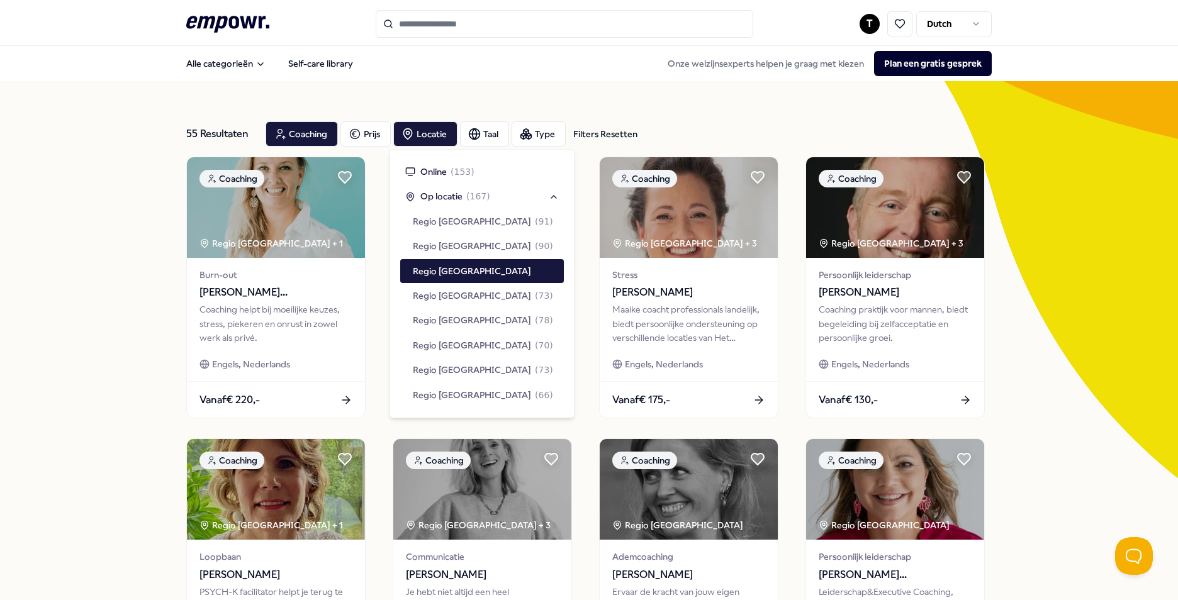
click at [76, 326] on div "55 Resultaten Filters Resetten Coaching Prijs Locatie Taal Type Filters Resette…" at bounding box center [589, 572] width 1178 height 982
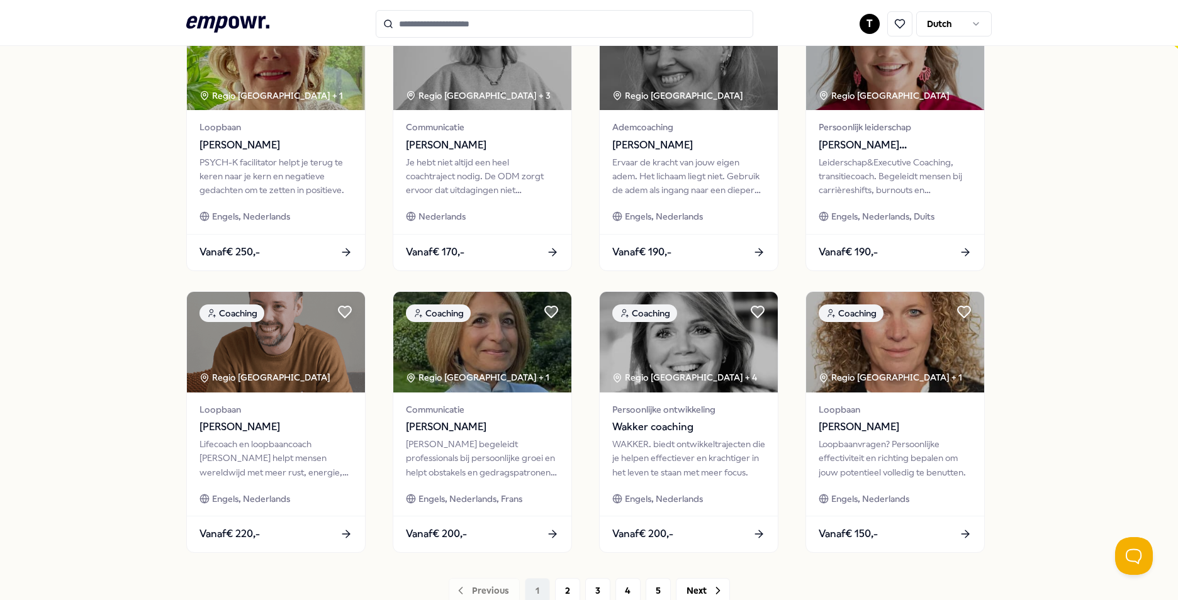
scroll to position [503, 0]
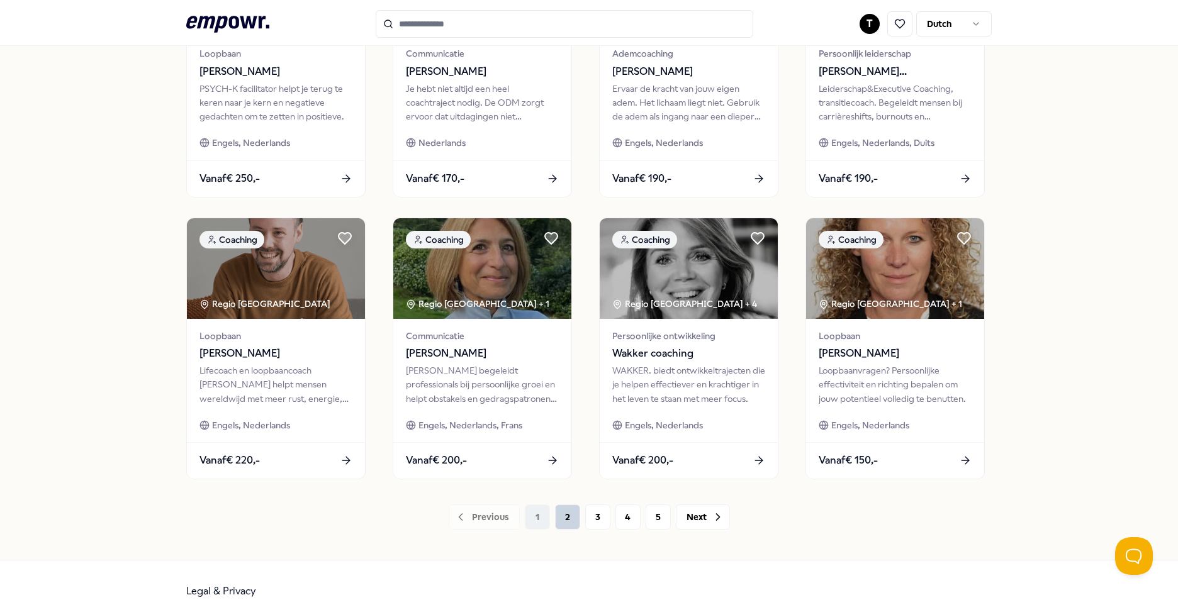
click at [567, 520] on button "2" at bounding box center [567, 517] width 25 height 25
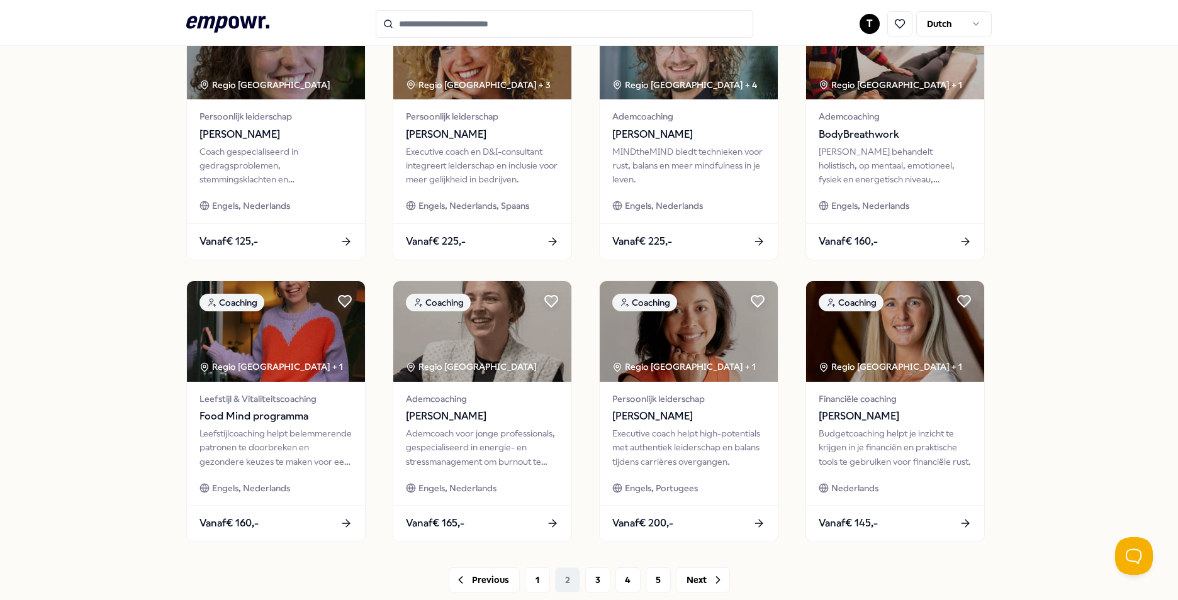
scroll to position [503, 0]
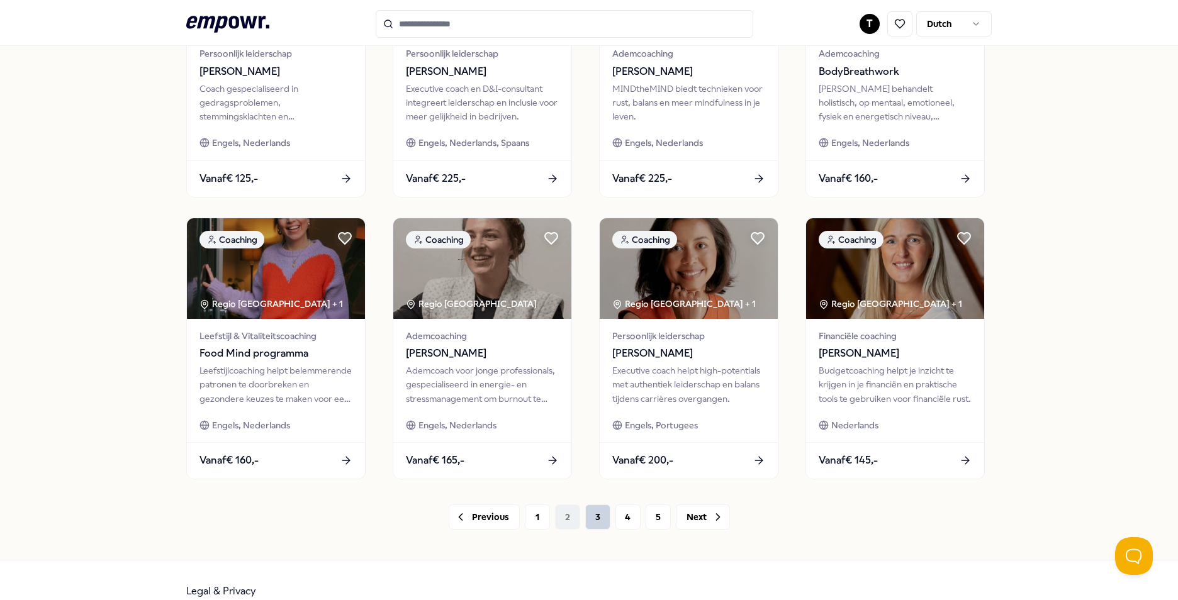
click at [574, 518] on button "3" at bounding box center [597, 517] width 25 height 25
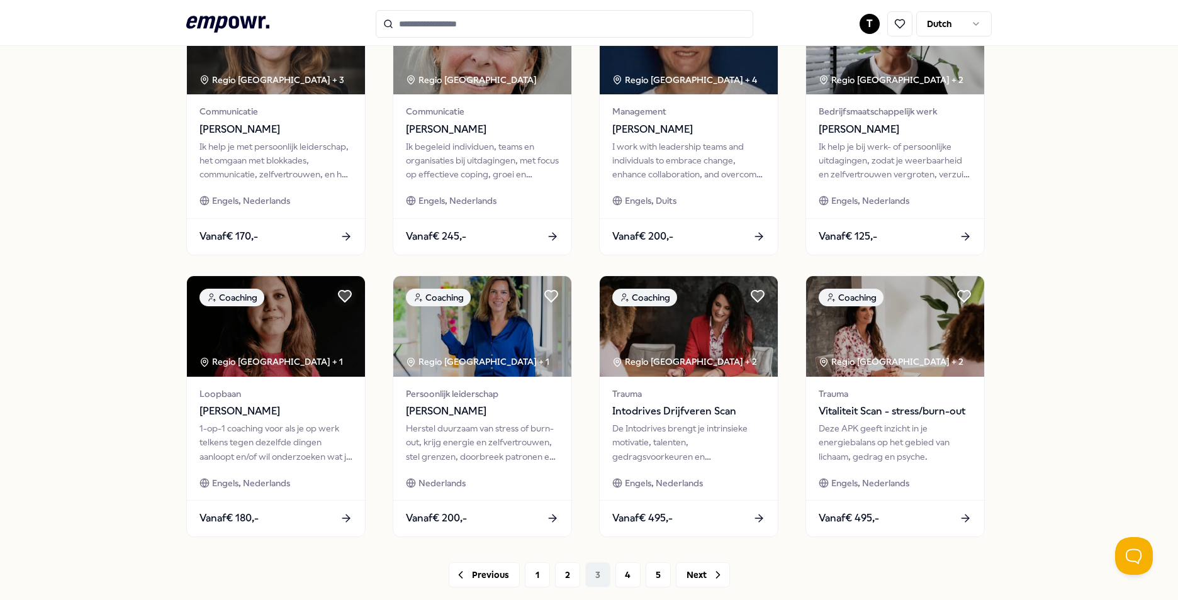
scroll to position [525, 0]
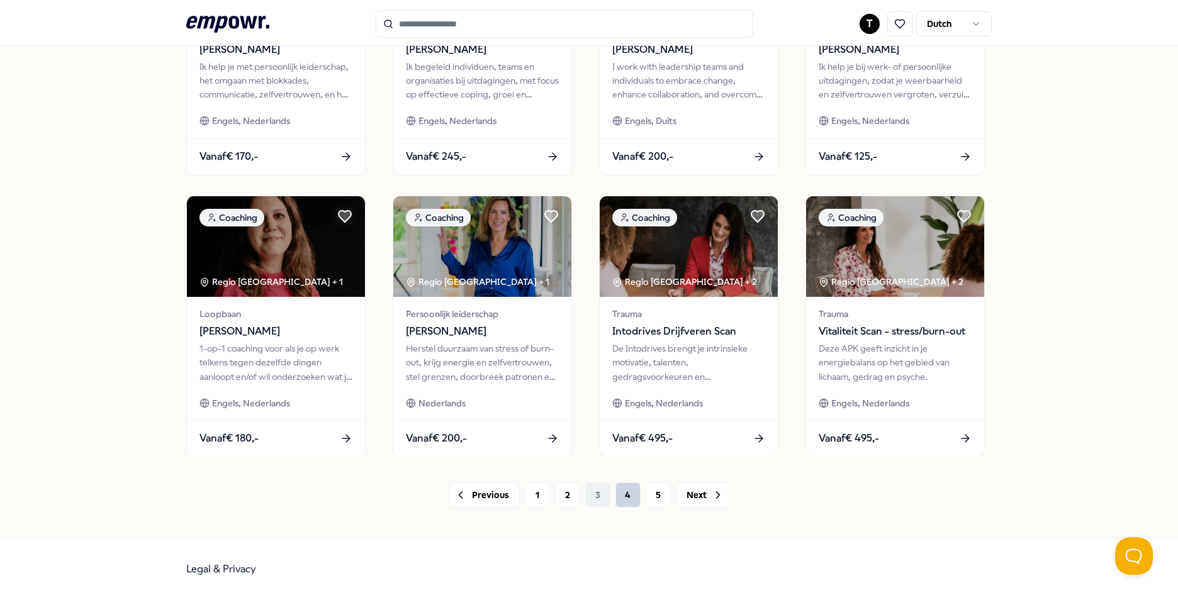
click at [574, 496] on button "4" at bounding box center [627, 495] width 25 height 25
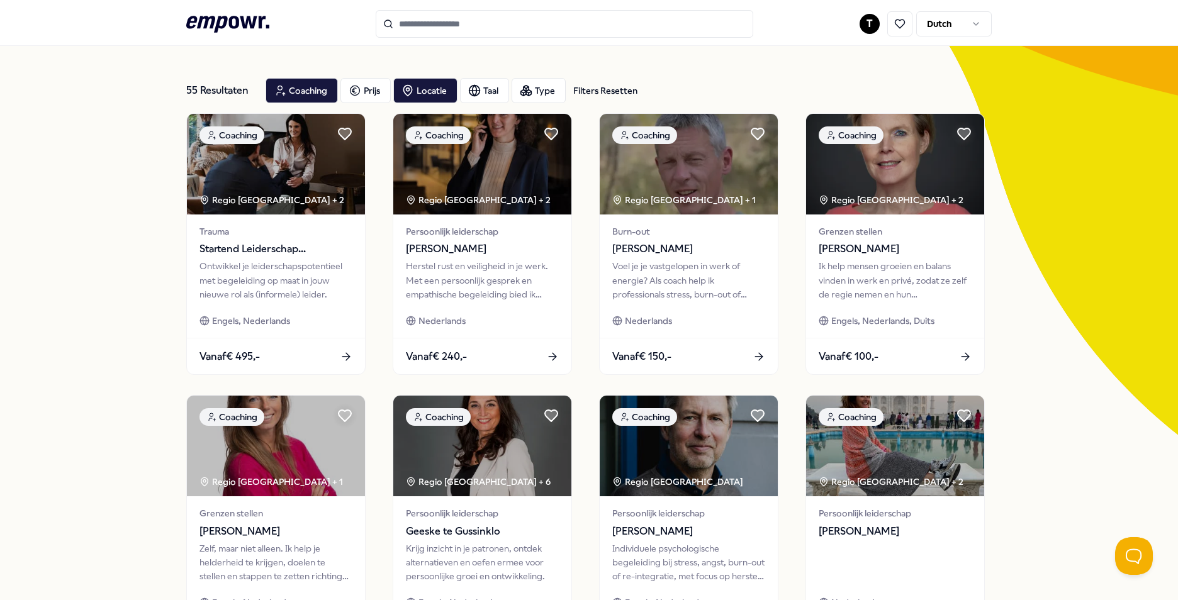
scroll to position [22, 0]
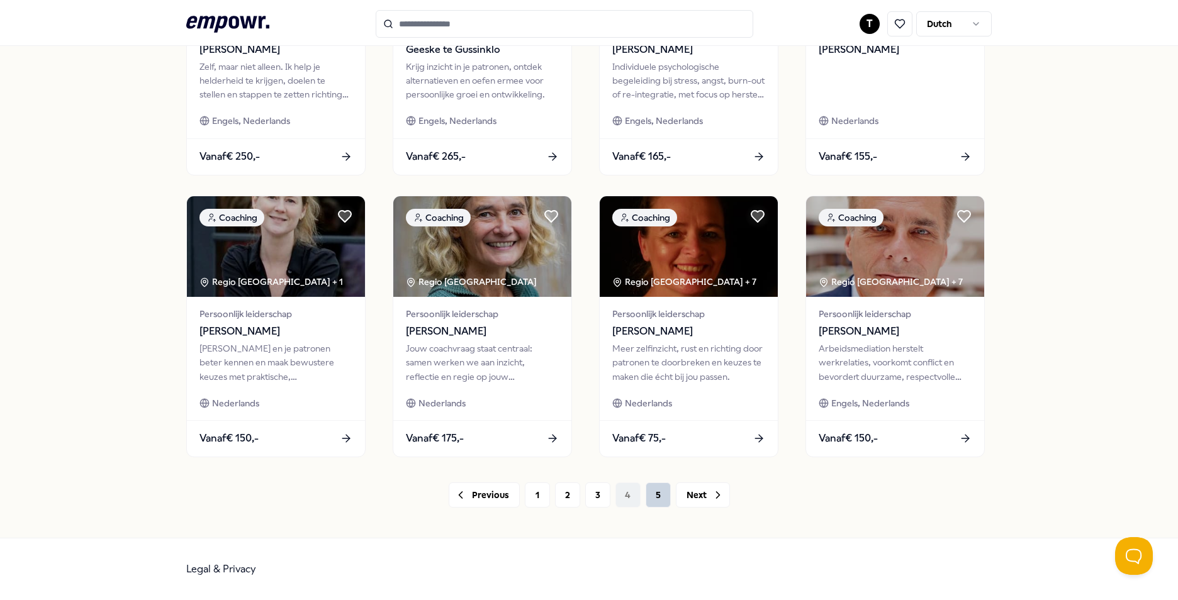
click at [574, 502] on button "5" at bounding box center [658, 495] width 25 height 25
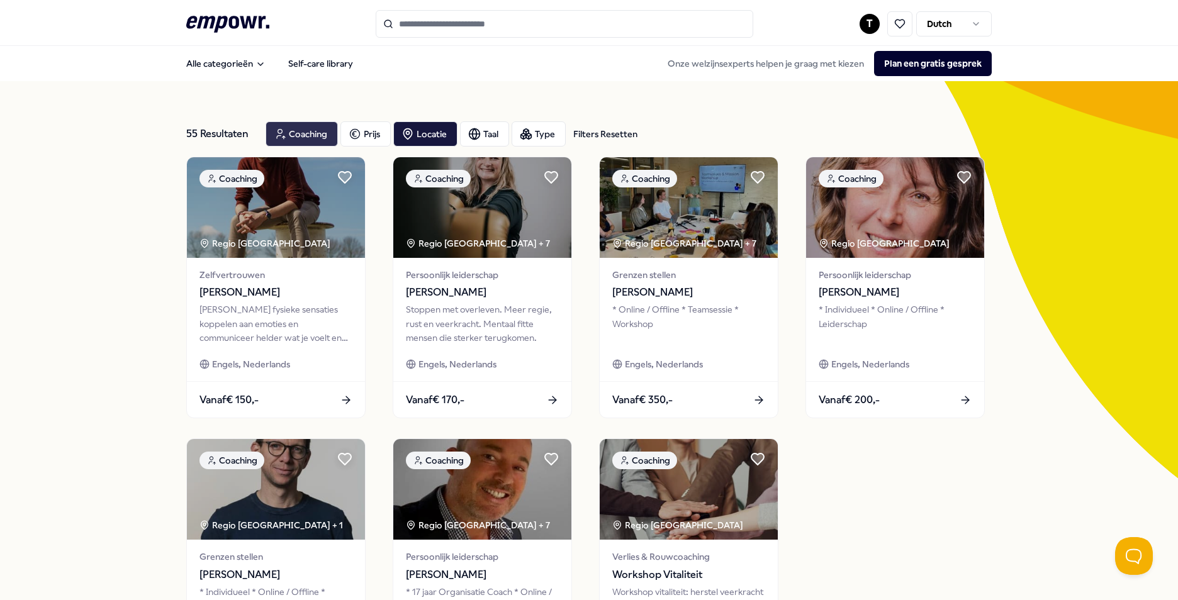
click at [291, 131] on div "Coaching" at bounding box center [302, 133] width 72 height 25
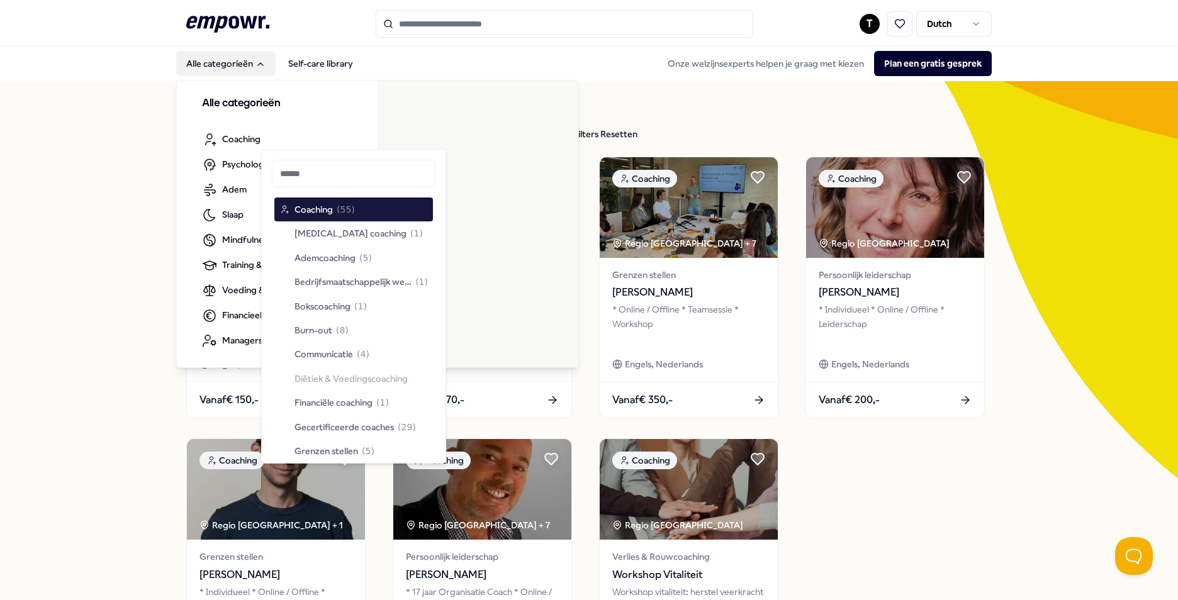
click at [227, 71] on button "Alle categorieën" at bounding box center [225, 63] width 99 height 25
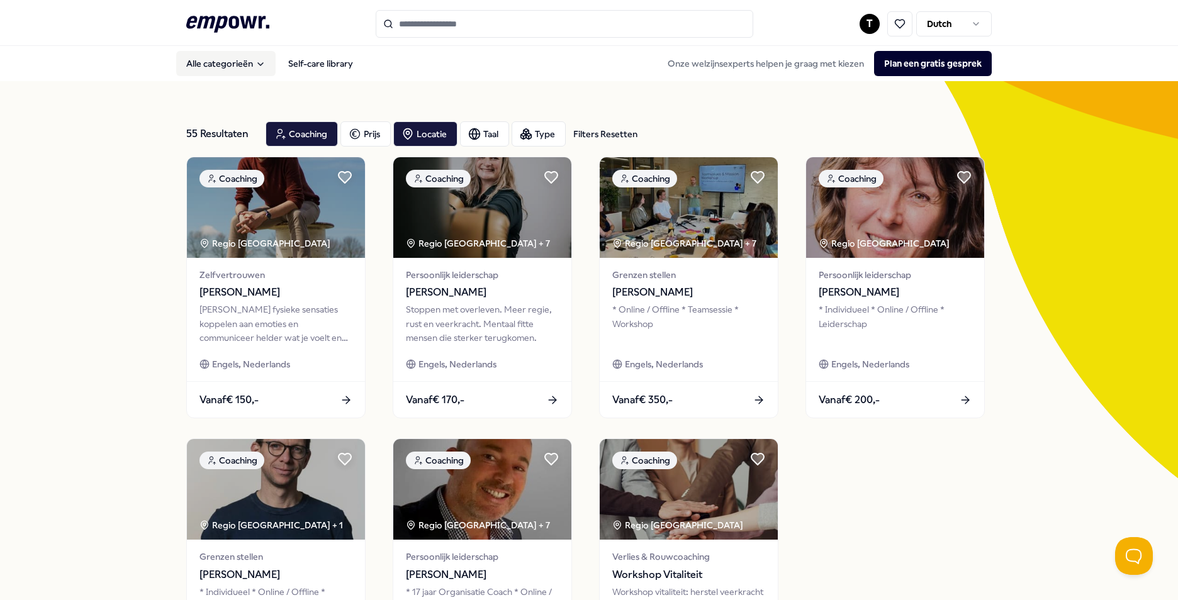
click at [234, 64] on button "Alle categorieën" at bounding box center [225, 63] width 99 height 25
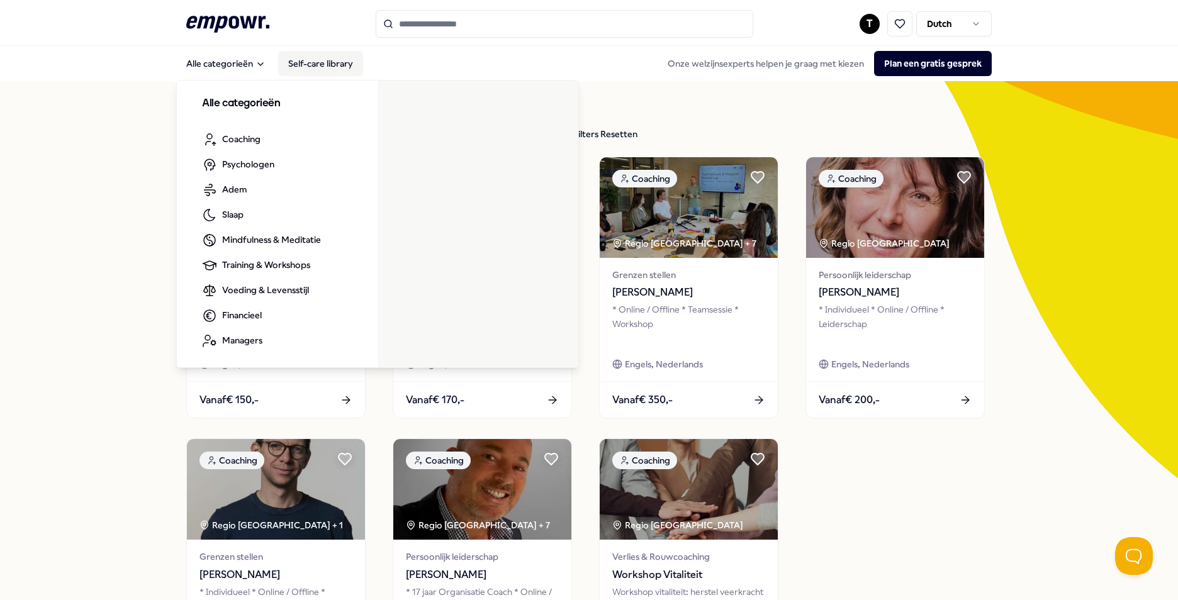
click at [315, 56] on link "Self-care library" at bounding box center [320, 63] width 85 height 25
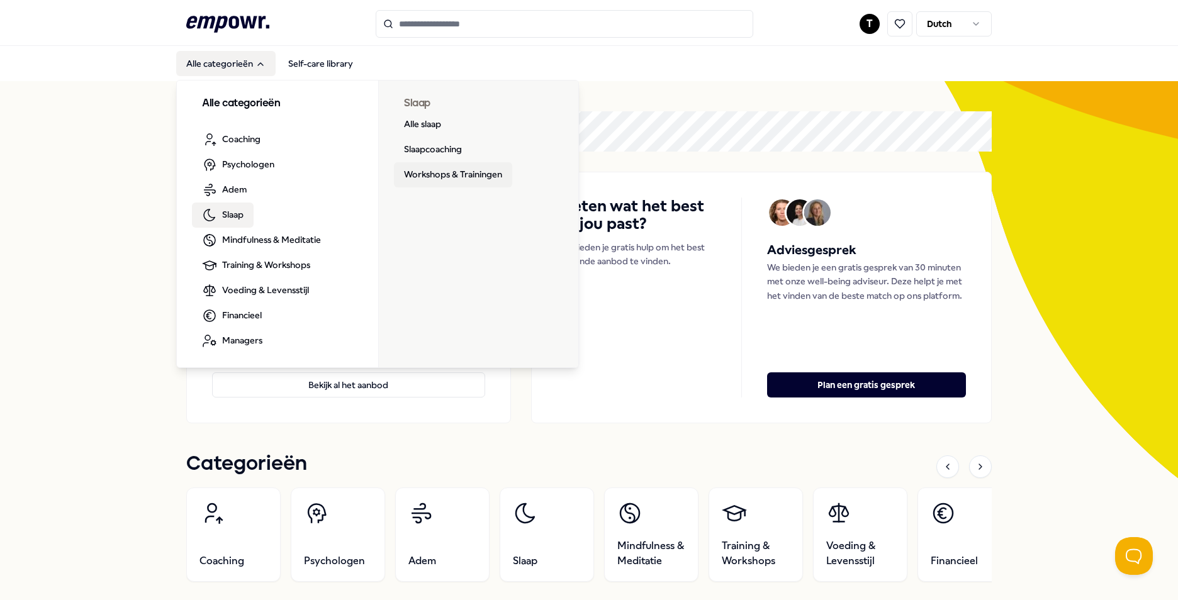
click at [445, 179] on link "Workshops & Trainingen" at bounding box center [453, 174] width 118 height 25
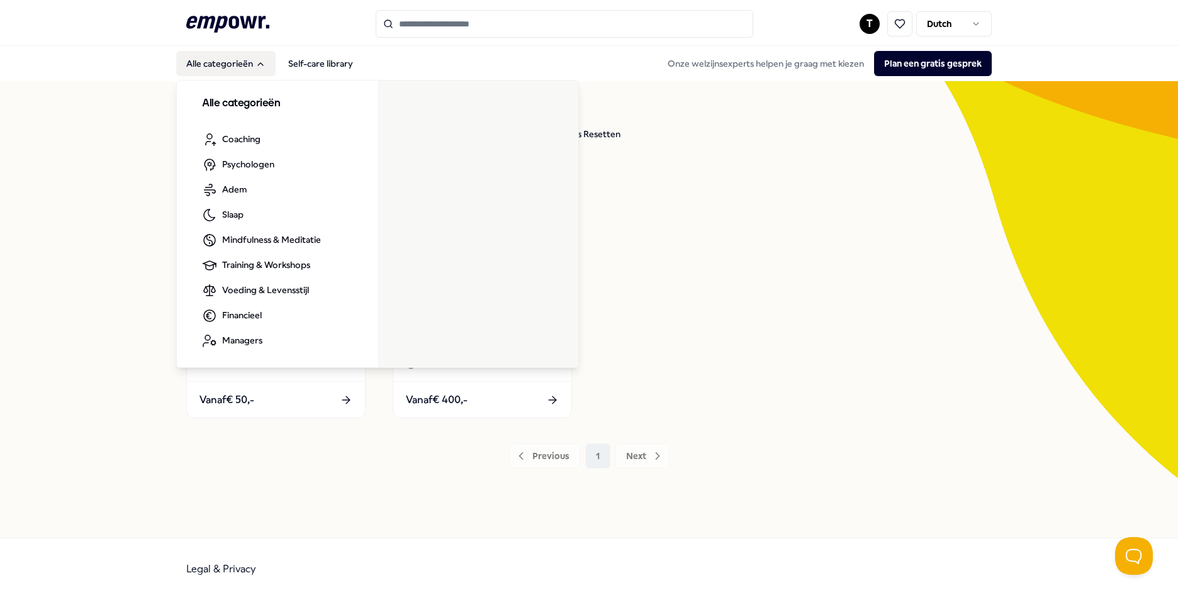
click at [249, 62] on button "Alle categorieën" at bounding box center [225, 63] width 99 height 25
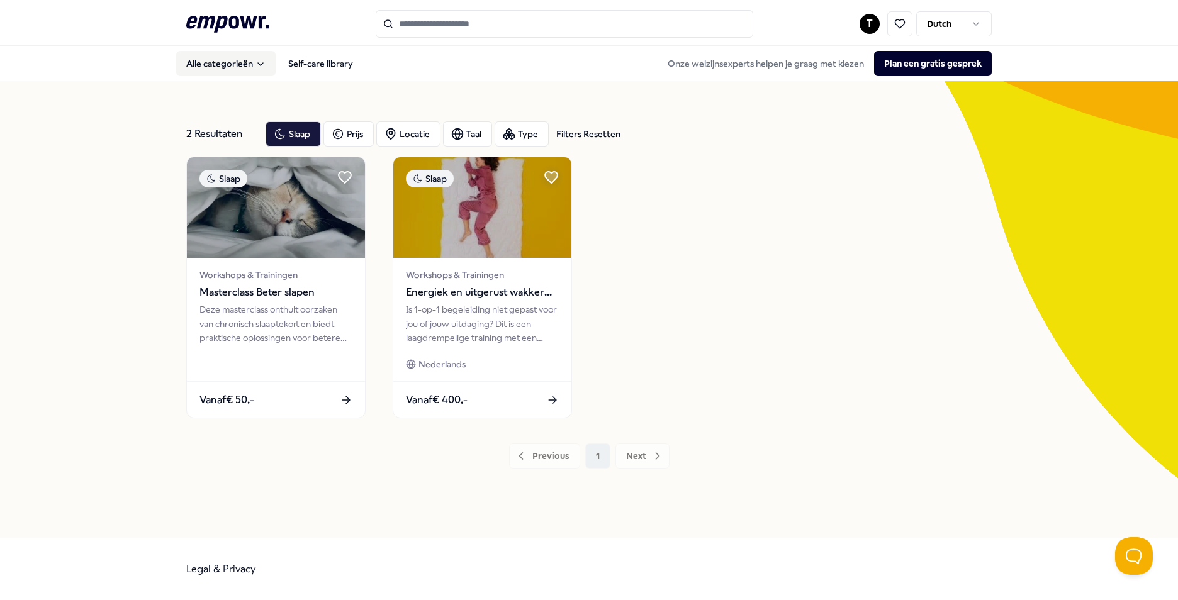
click at [243, 59] on button "Alle categorieën" at bounding box center [225, 63] width 99 height 25
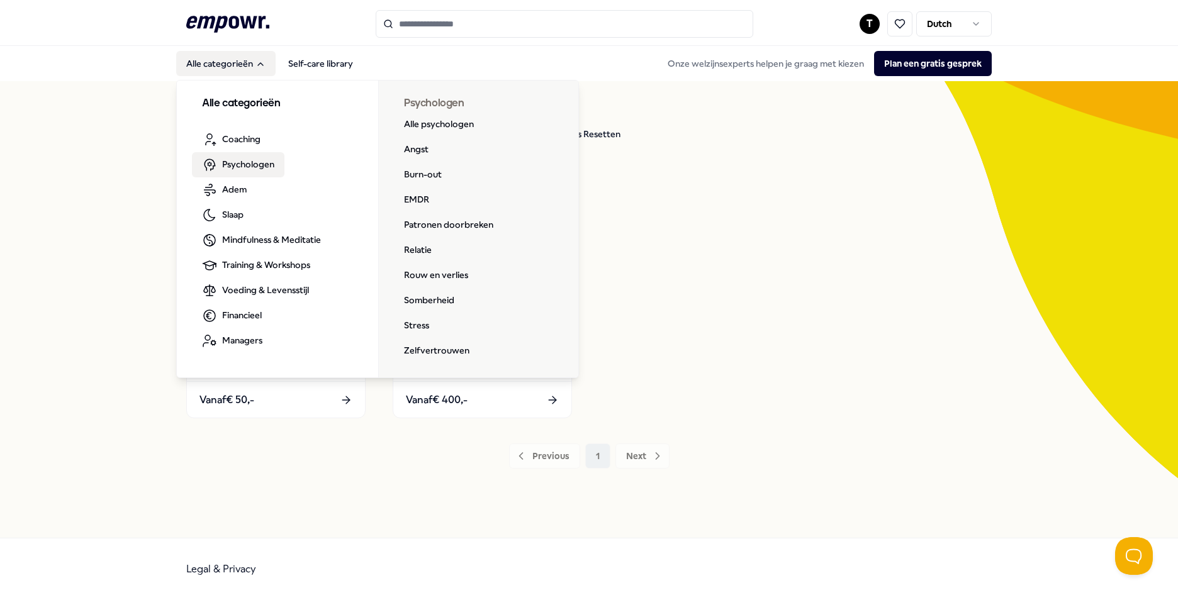
click at [254, 158] on span "Psychologen" at bounding box center [248, 164] width 52 height 14
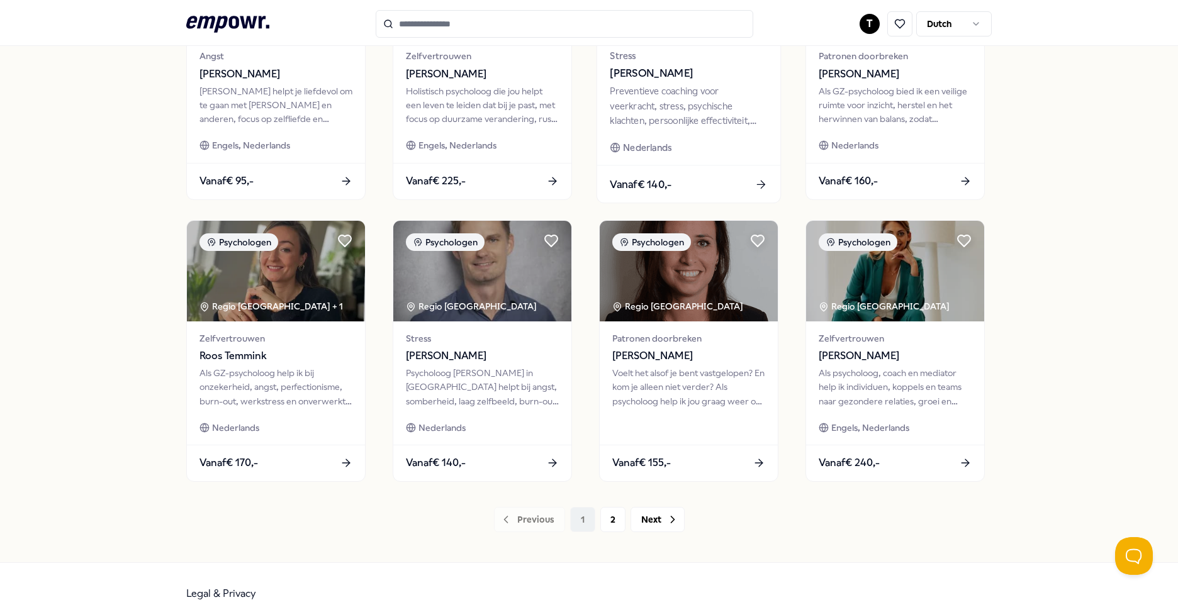
scroll to position [503, 0]
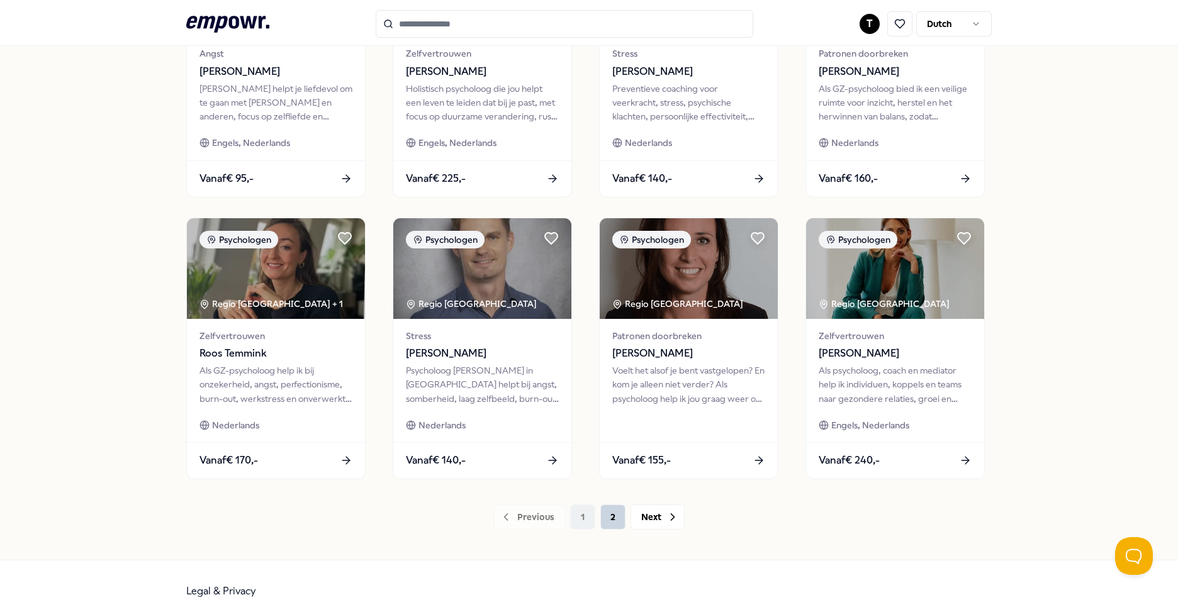
click at [610, 517] on button "2" at bounding box center [612, 517] width 25 height 25
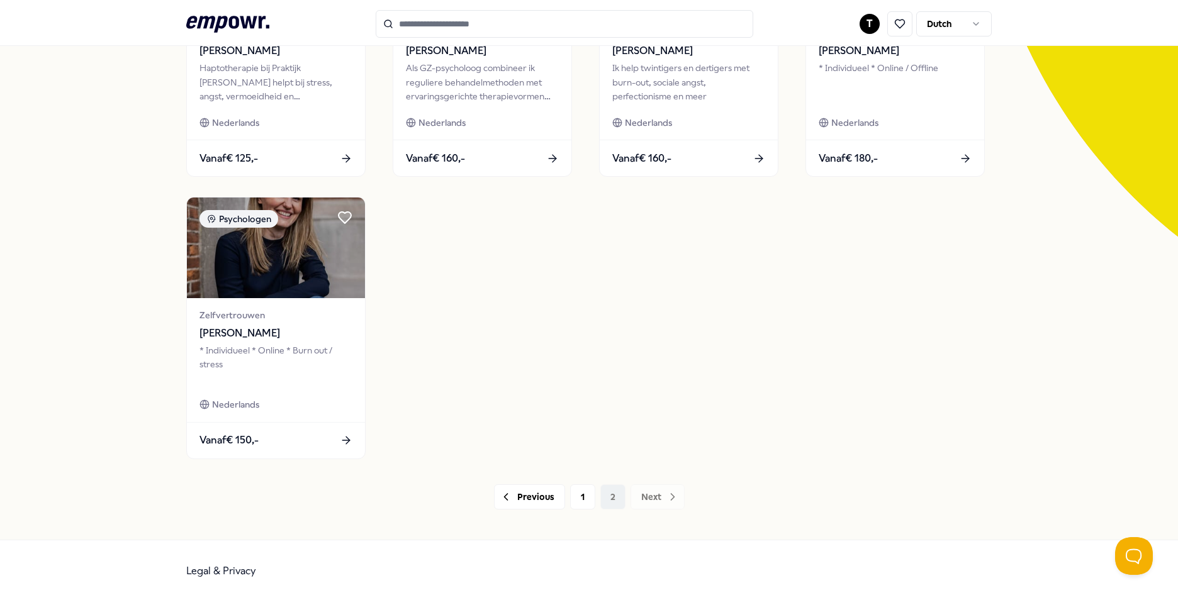
scroll to position [243, 0]
click at [581, 500] on button "1" at bounding box center [582, 495] width 25 height 25
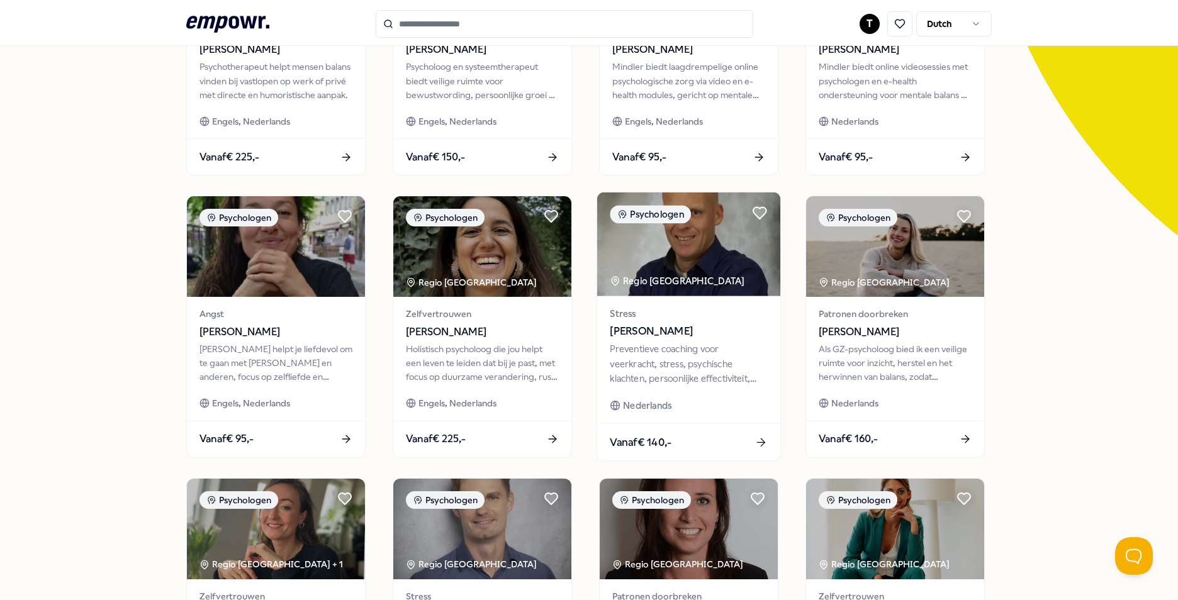
click at [651, 331] on span "[PERSON_NAME]" at bounding box center [688, 331] width 157 height 16
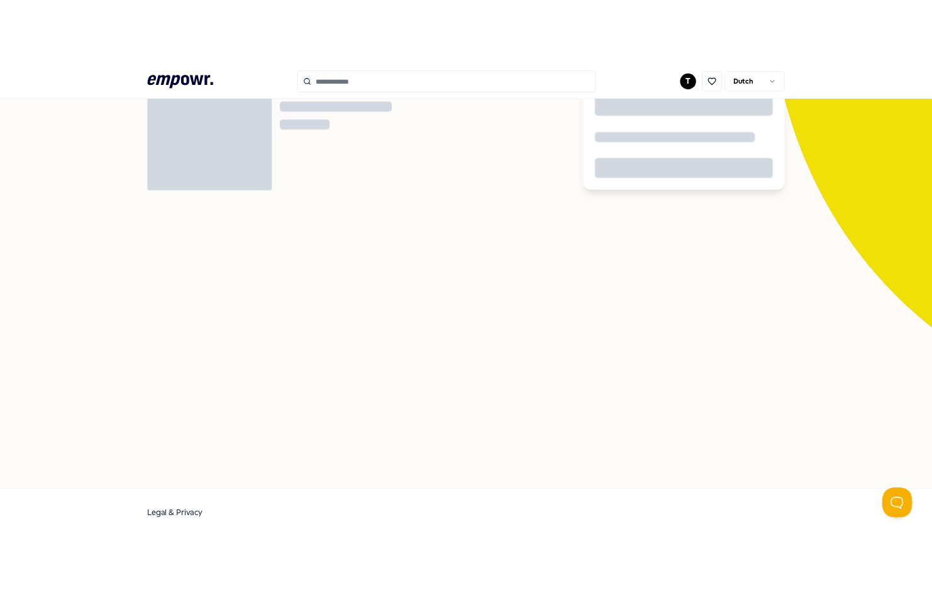
scroll to position [81, 0]
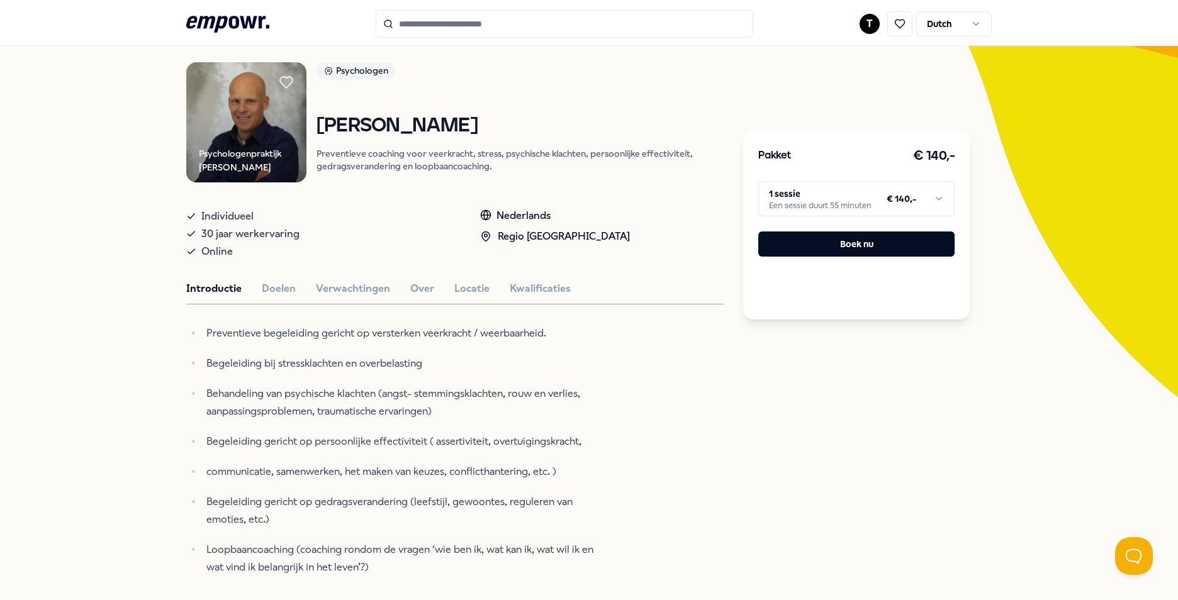
click at [264, 124] on img at bounding box center [246, 122] width 120 height 120
